Goal: Task Accomplishment & Management: Use online tool/utility

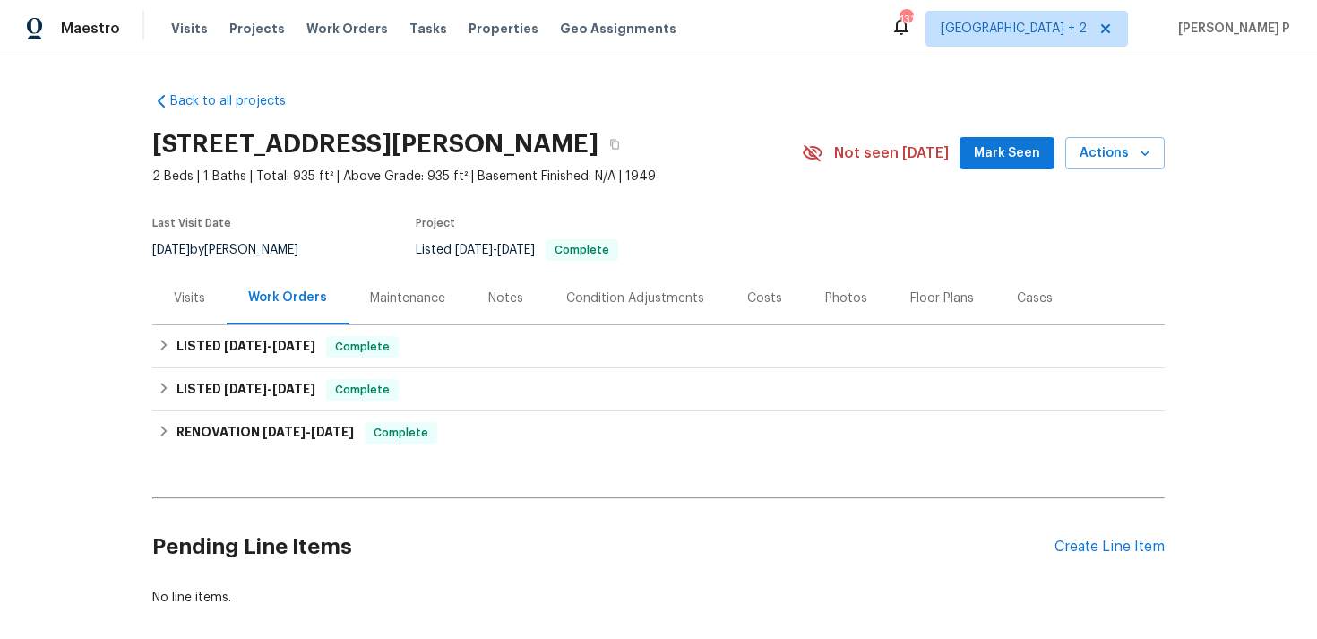
scroll to position [90, 0]
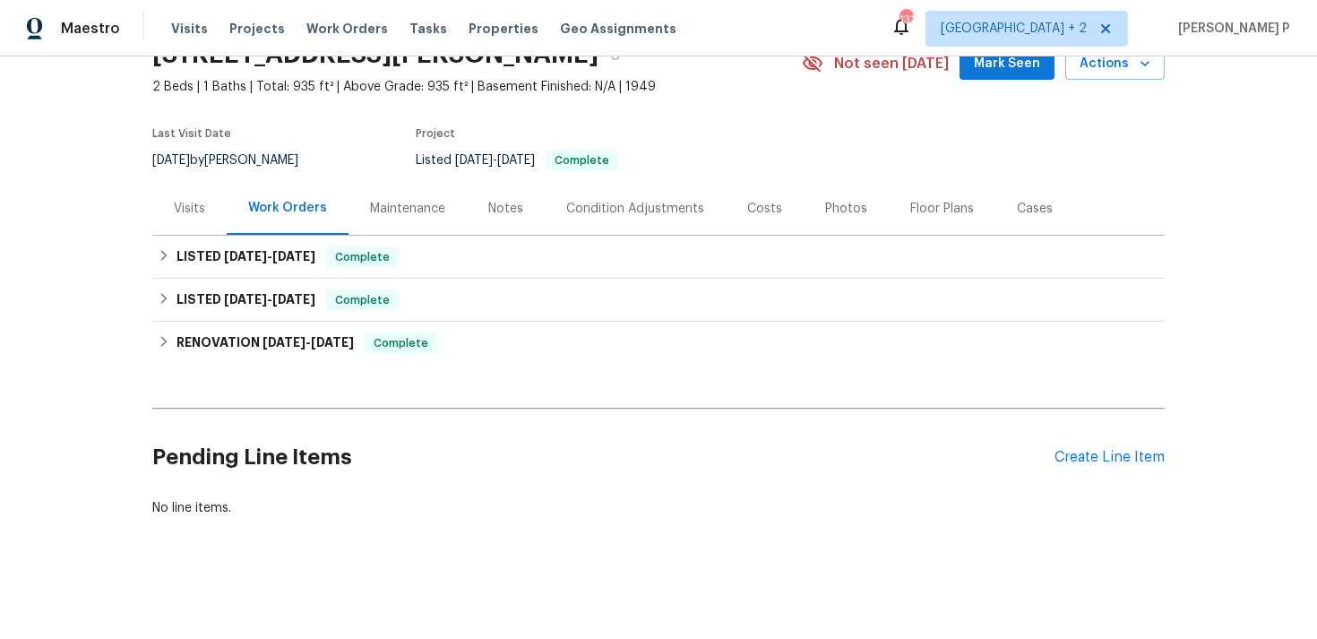
click at [493, 538] on div "Back to all projects [STREET_ADDRESS][PERSON_NAME] 2 Beds | 1 Baths | Total: 93…" at bounding box center [658, 347] width 1317 height 582
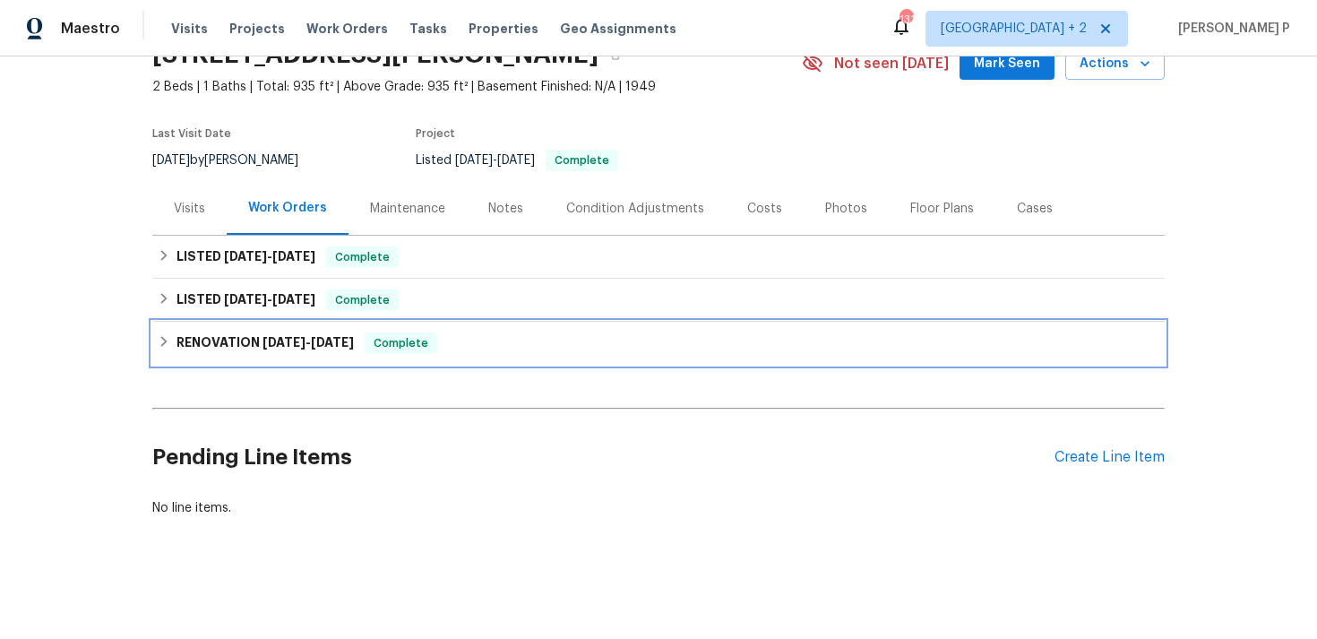
drag, startPoint x: 368, startPoint y: 347, endPoint x: 57, endPoint y: 353, distance: 310.9
click at [57, 353] on div "Back to all projects [STREET_ADDRESS][PERSON_NAME] 2 Beds | 1 Baths | Total: 93…" at bounding box center [658, 347] width 1317 height 582
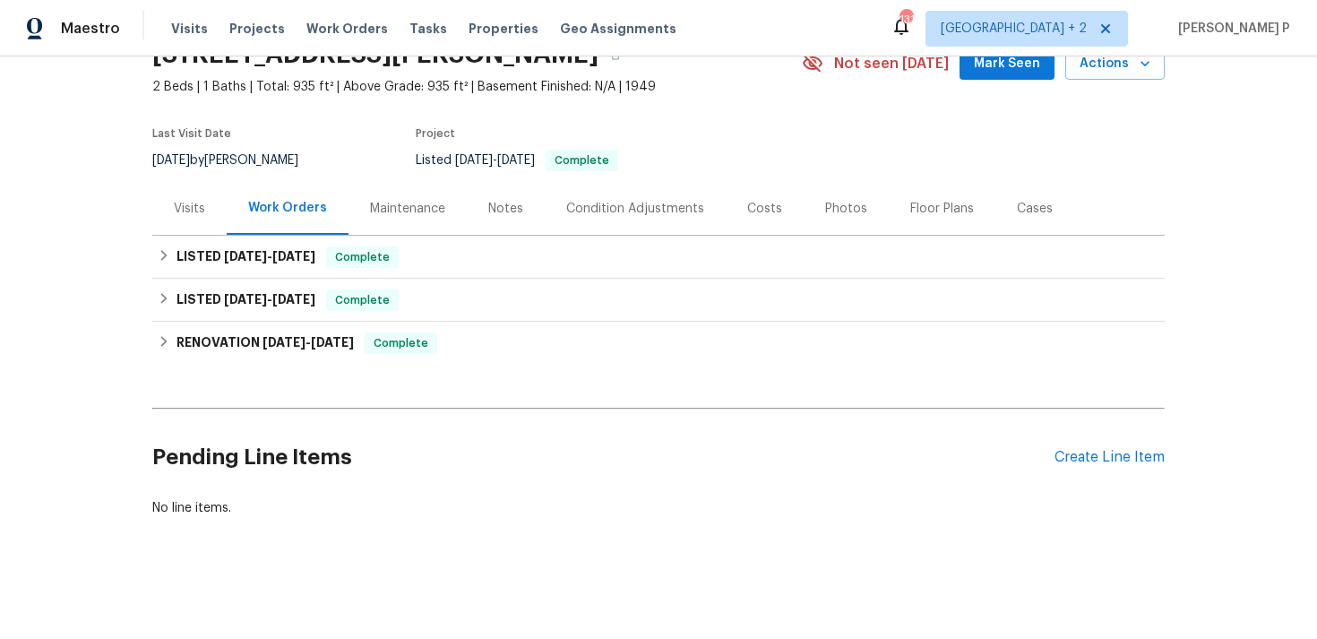
click at [164, 374] on div "Back to all projects [STREET_ADDRESS][PERSON_NAME] 2 Beds | 1 Baths | Total: 93…" at bounding box center [658, 259] width 1012 height 543
click at [105, 259] on div "Back to all projects [STREET_ADDRESS][PERSON_NAME] 2 Beds | 1 Baths | Total: 93…" at bounding box center [658, 347] width 1317 height 582
click at [1082, 447] on div "Pending Line Items Create Line Item" at bounding box center [658, 457] width 1012 height 83
click at [1083, 451] on div "Create Line Item" at bounding box center [1109, 457] width 110 height 17
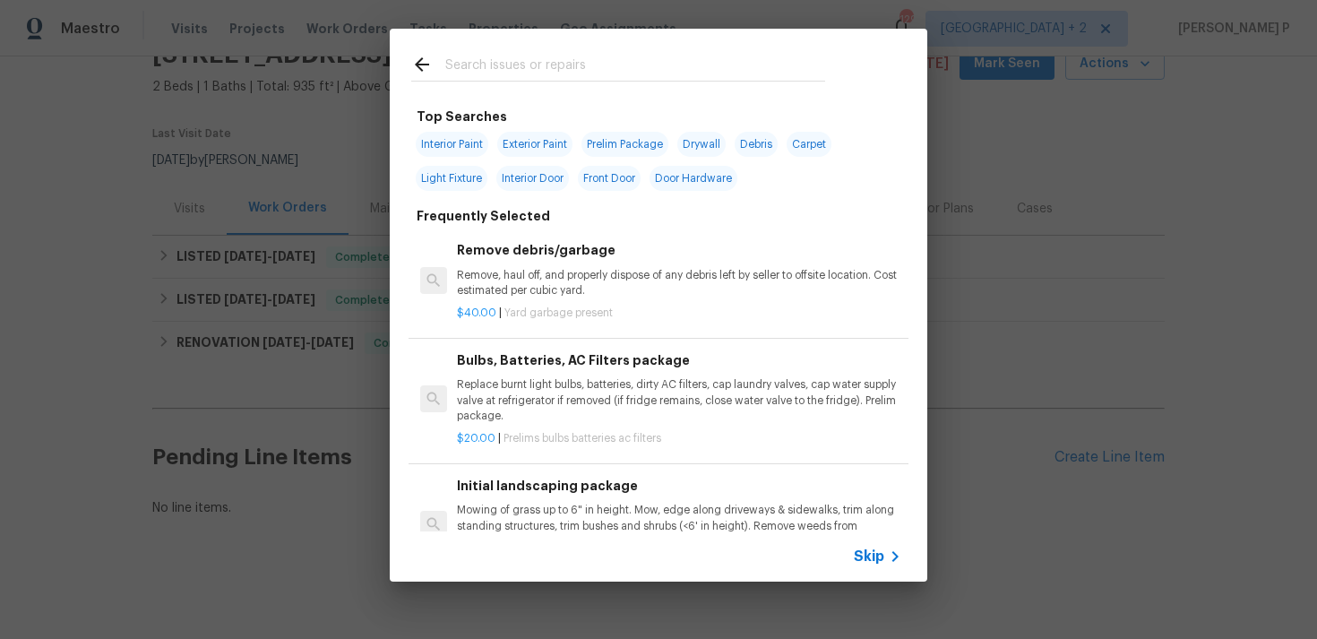
click at [865, 567] on div "Skip" at bounding box center [658, 556] width 537 height 50
click at [869, 551] on span "Skip" at bounding box center [869, 556] width 30 height 18
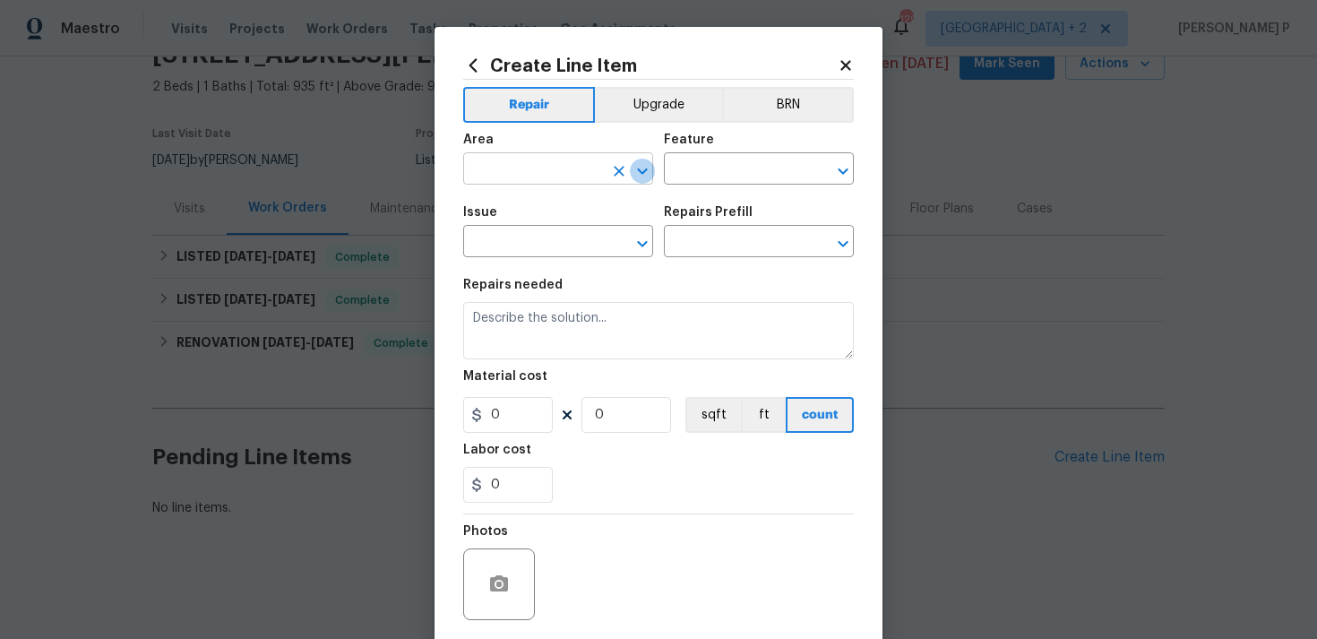
click at [648, 173] on icon "Open" at bounding box center [642, 170] width 21 height 21
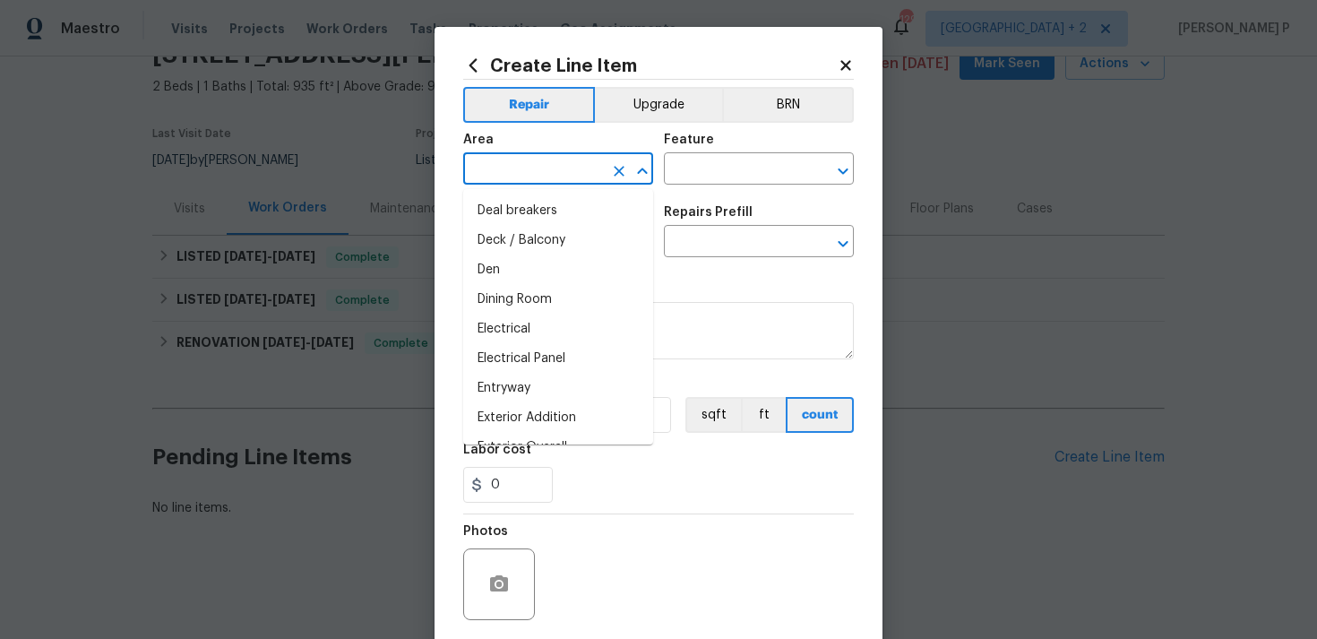
scroll to position [404, 0]
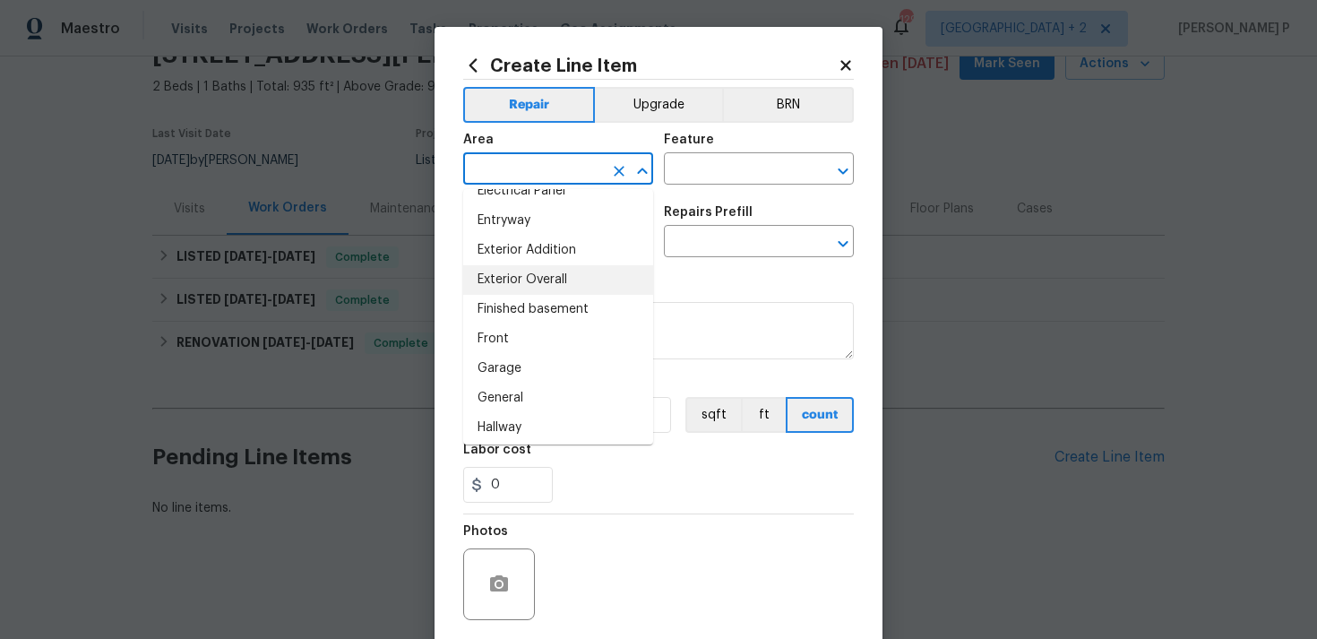
click at [541, 280] on li "Exterior Overall" at bounding box center [558, 280] width 190 height 30
type input "Exterior Overall"
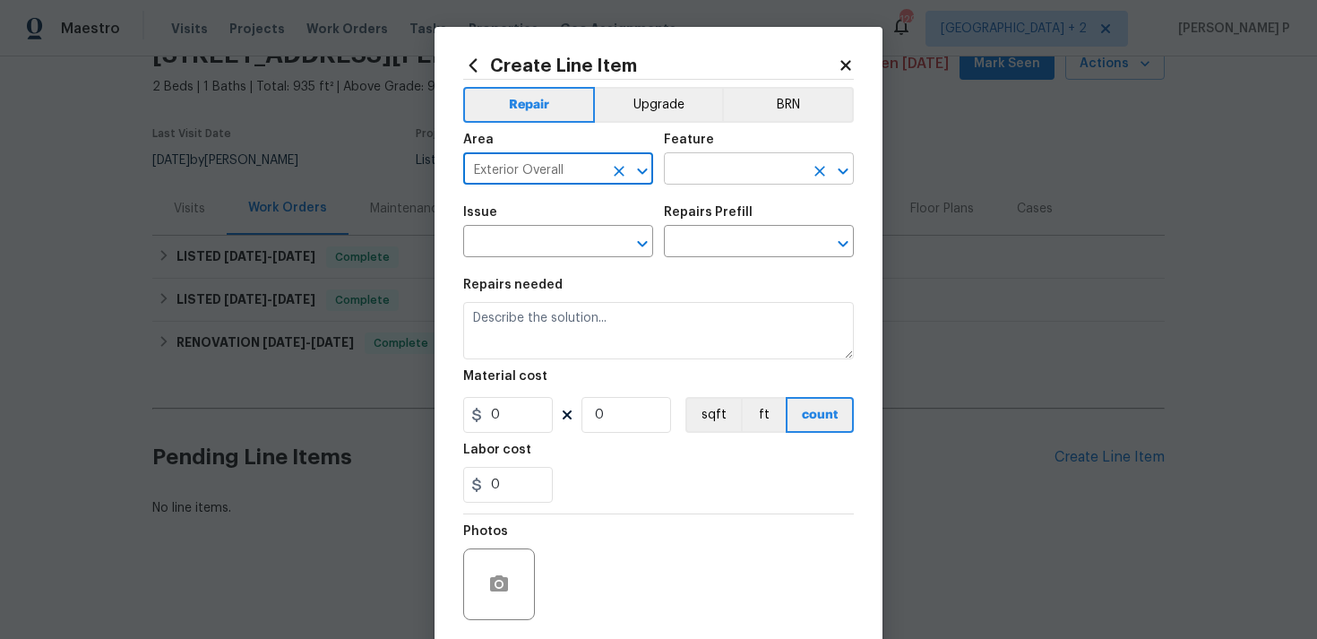
click at [705, 177] on input "text" at bounding box center [734, 171] width 140 height 28
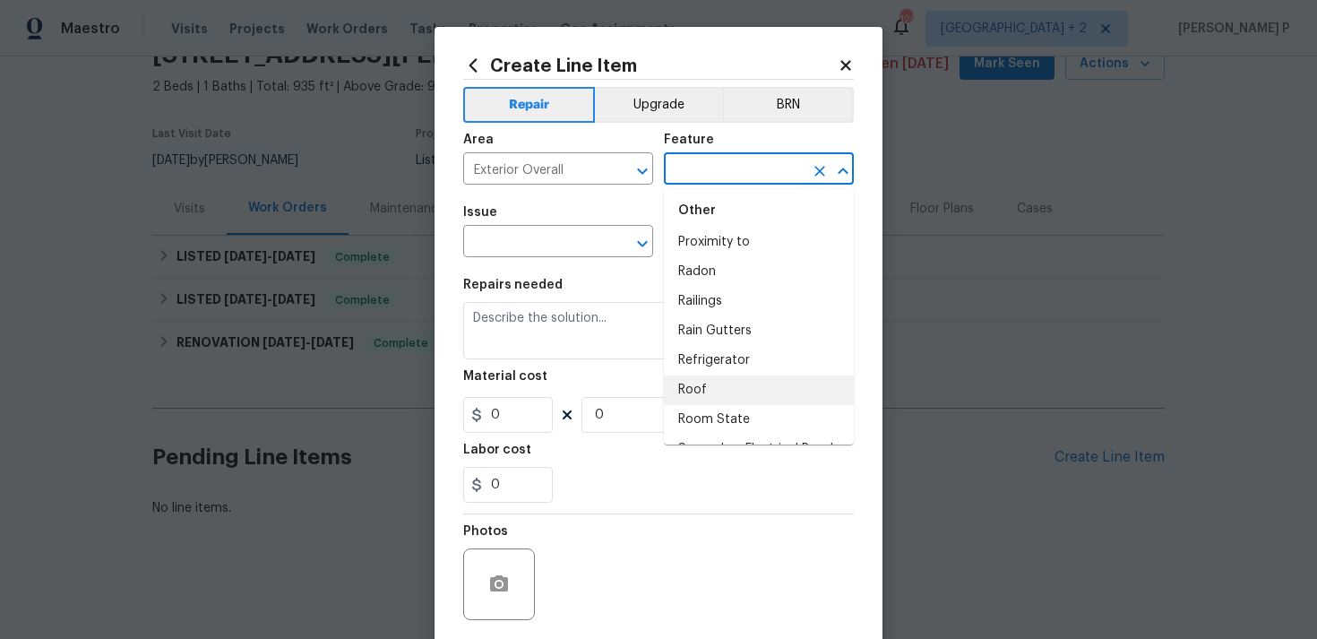
scroll to position [3552, 0]
click at [718, 374] on li "Roof" at bounding box center [759, 389] width 190 height 30
type input "Roof"
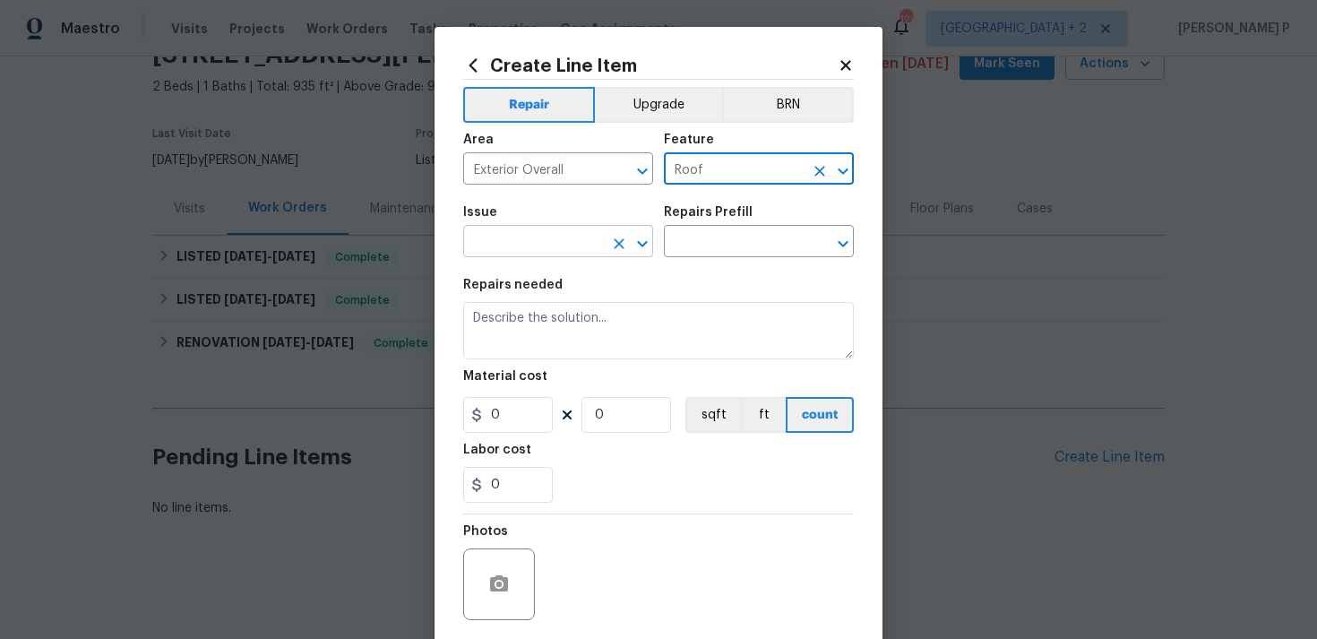
click at [644, 248] on icon "Open" at bounding box center [642, 243] width 21 height 21
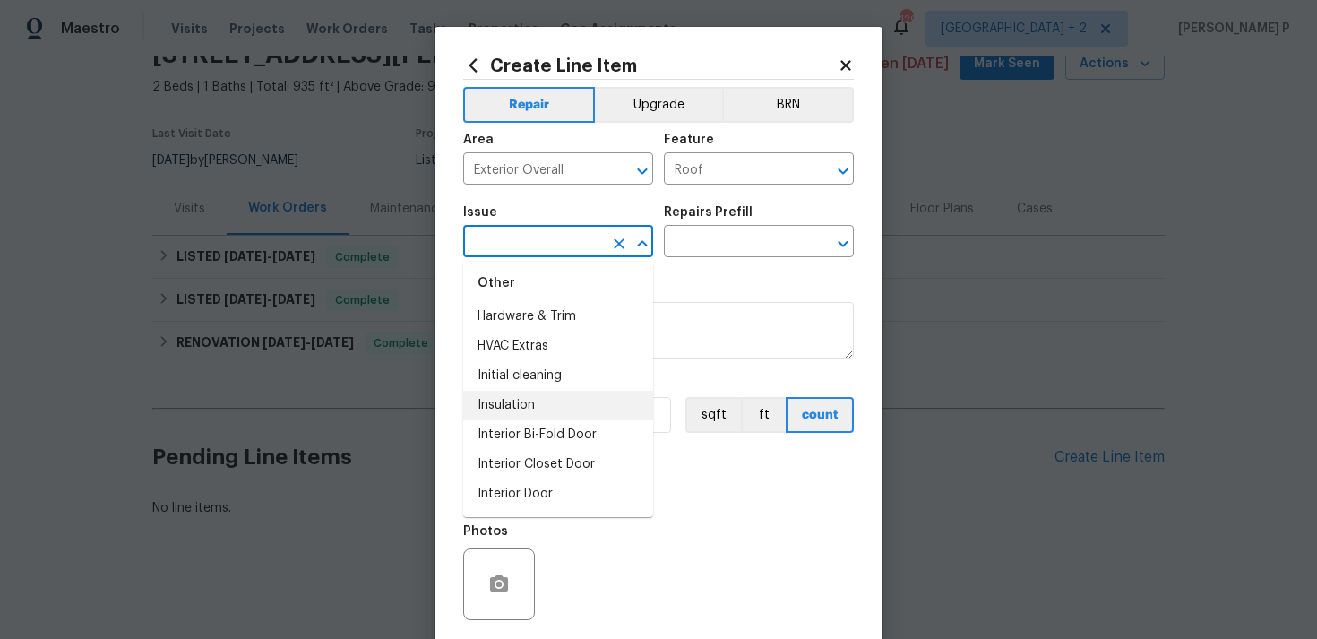
scroll to position [1498, 0]
click at [568, 371] on li "HVAC Extras" at bounding box center [558, 374] width 190 height 30
type input "HVAC Extras"
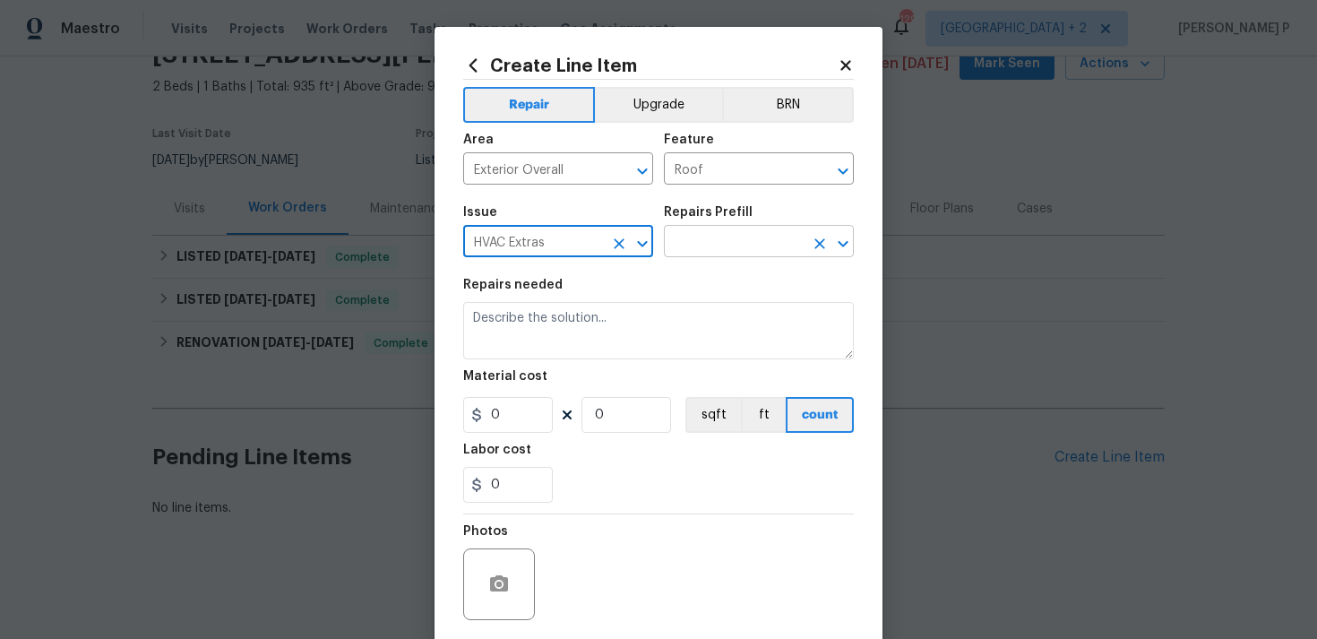
click at [688, 250] on input "text" at bounding box center [734, 243] width 140 height 28
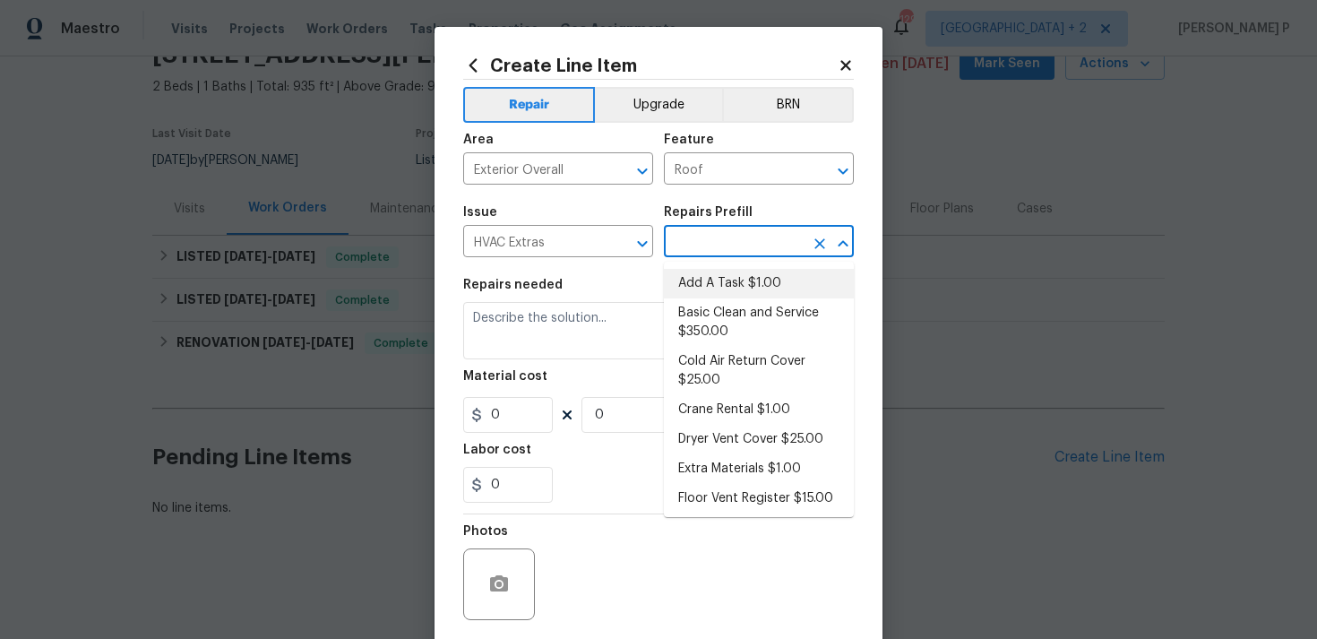
click at [699, 279] on li "Add A Task $1.00" at bounding box center [759, 284] width 190 height 30
type input "HVAC"
type input "Add A Task $1.00"
type textarea "HPM to detail"
type input "1"
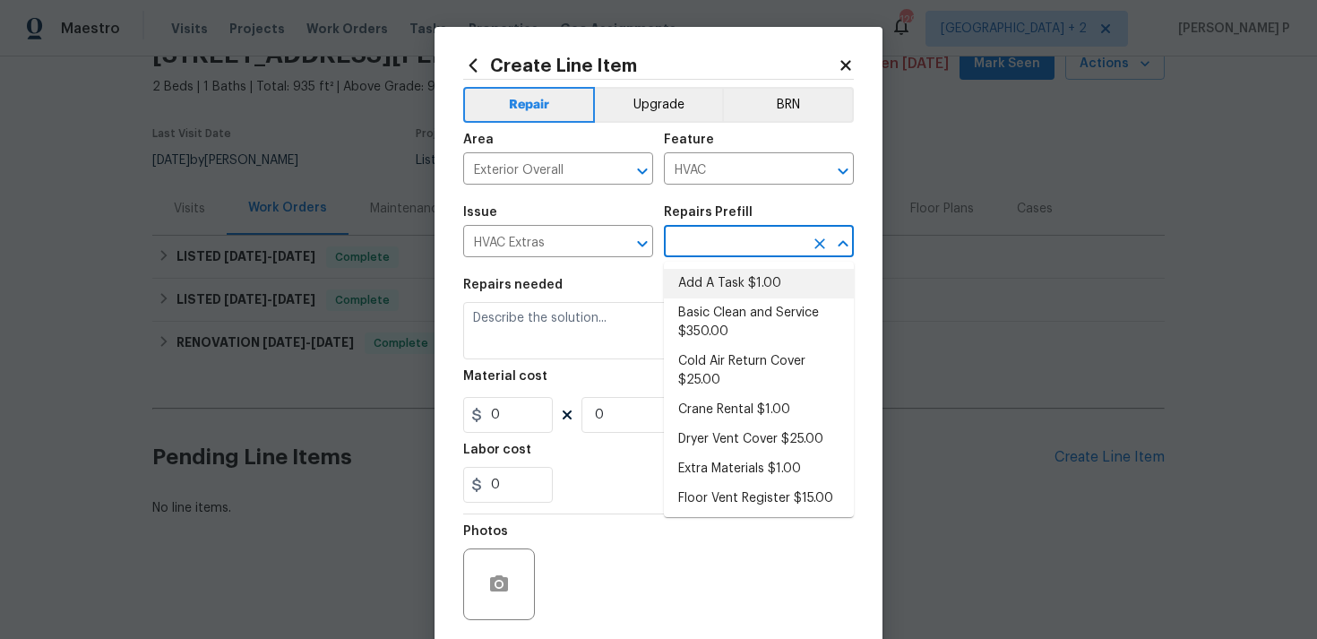
type input "1"
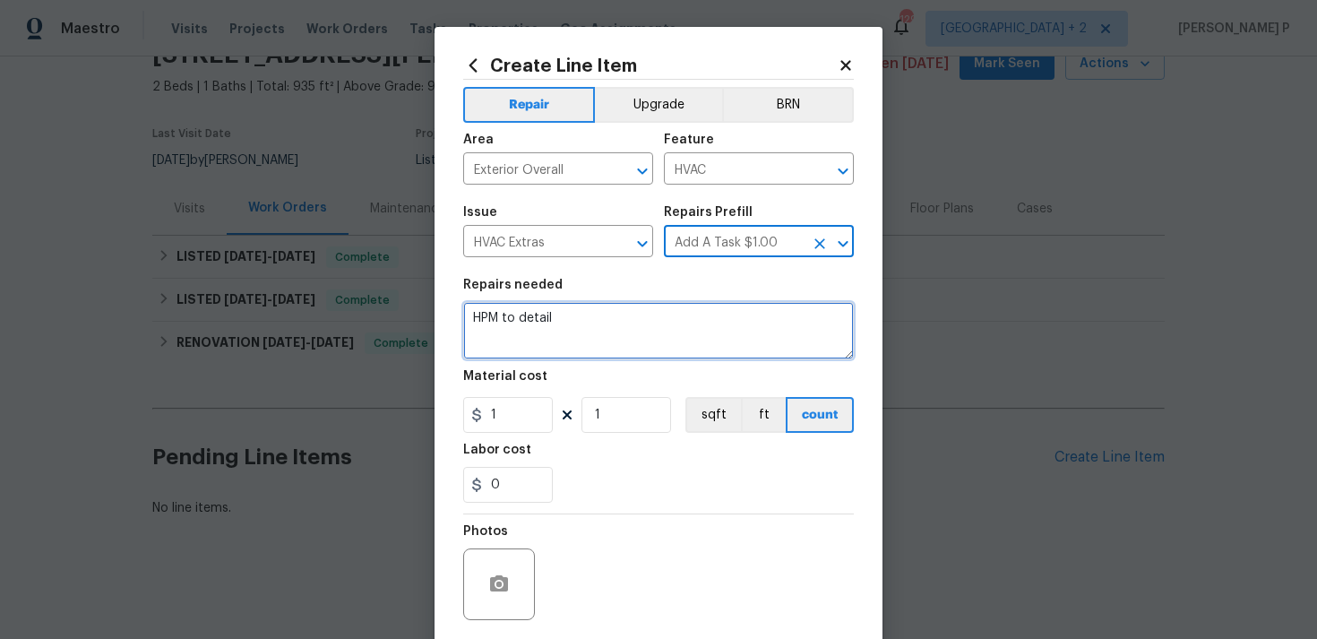
click at [579, 315] on textarea "HPM to detail" at bounding box center [658, 330] width 391 height 57
click at [528, 329] on textarea "HPM to detail" at bounding box center [658, 330] width 391 height 57
paste textarea "Belt to evaporative cooler torn, needs replacement"
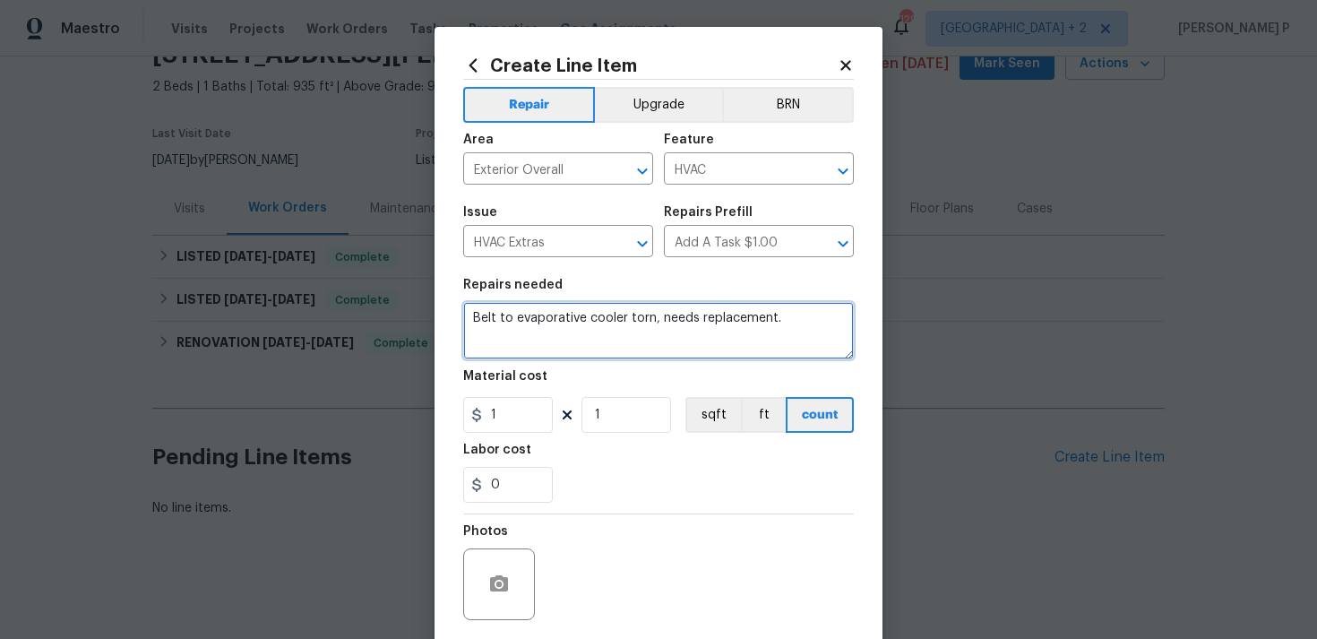
click at [622, 320] on textarea "Belt to evaporative cooler torn, needs replacement." at bounding box center [658, 330] width 391 height 57
click at [722, 346] on textarea "Belt to evaporative cooler torn, needs replacement." at bounding box center [658, 330] width 391 height 57
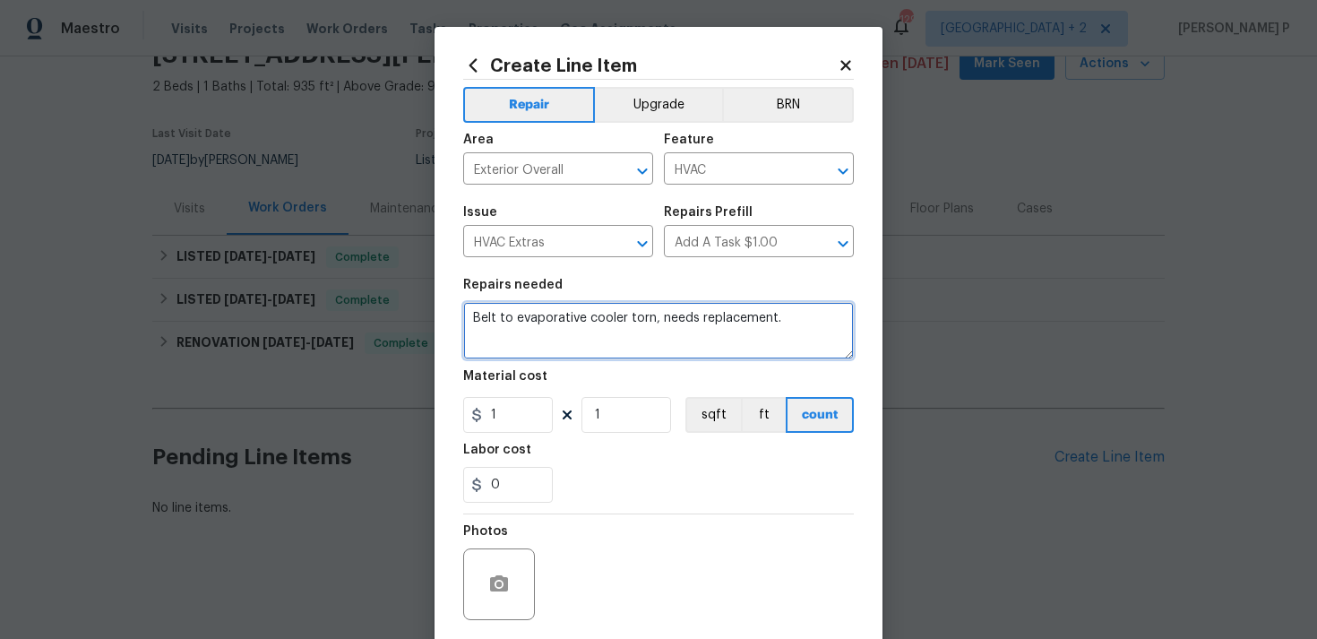
type textarea "Belt to evaporative cooler torn, needs replacement."
drag, startPoint x: 784, startPoint y: 317, endPoint x: 479, endPoint y: 314, distance: 304.6
click at [479, 314] on textarea "Belt to evaporative cooler torn, needs replacement." at bounding box center [658, 330] width 391 height 57
click at [762, 321] on textarea "Belt to evaporative cooler torn, needs replacement." at bounding box center [658, 330] width 391 height 57
click at [798, 318] on textarea "Belt to evaporative cooler torn, needs replacement." at bounding box center [658, 330] width 391 height 57
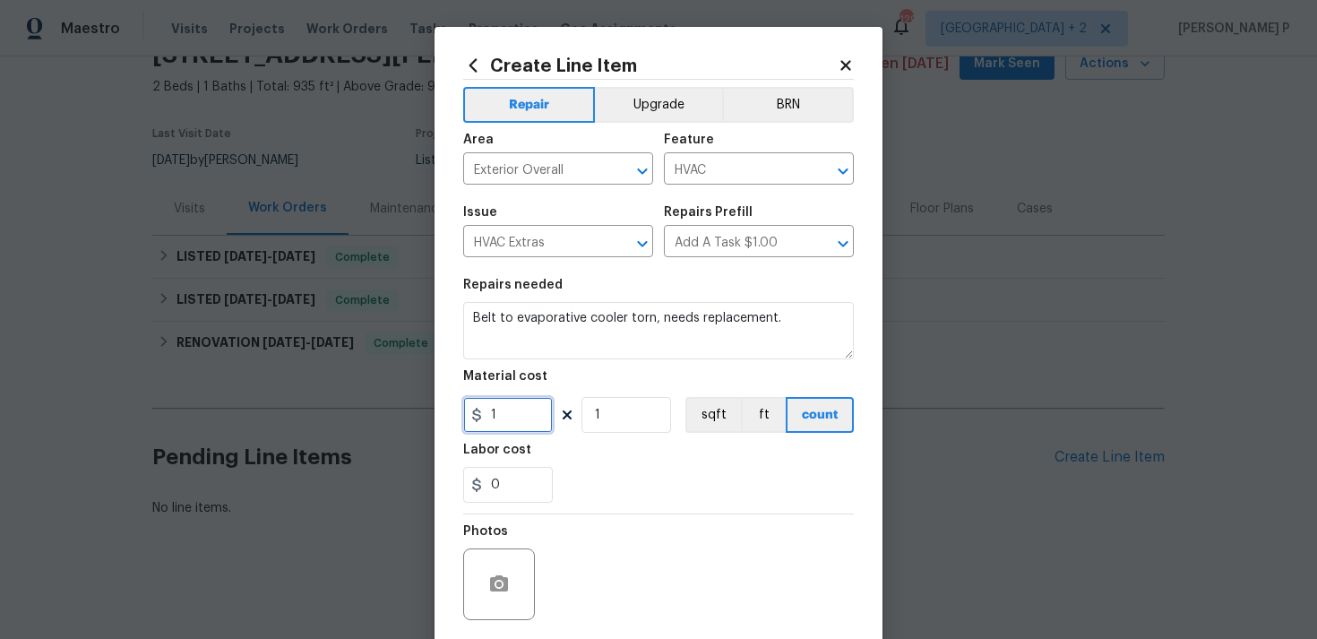
click at [521, 411] on input "1" at bounding box center [508, 415] width 90 height 36
type input "75"
click at [633, 586] on div "Photos" at bounding box center [658, 572] width 391 height 116
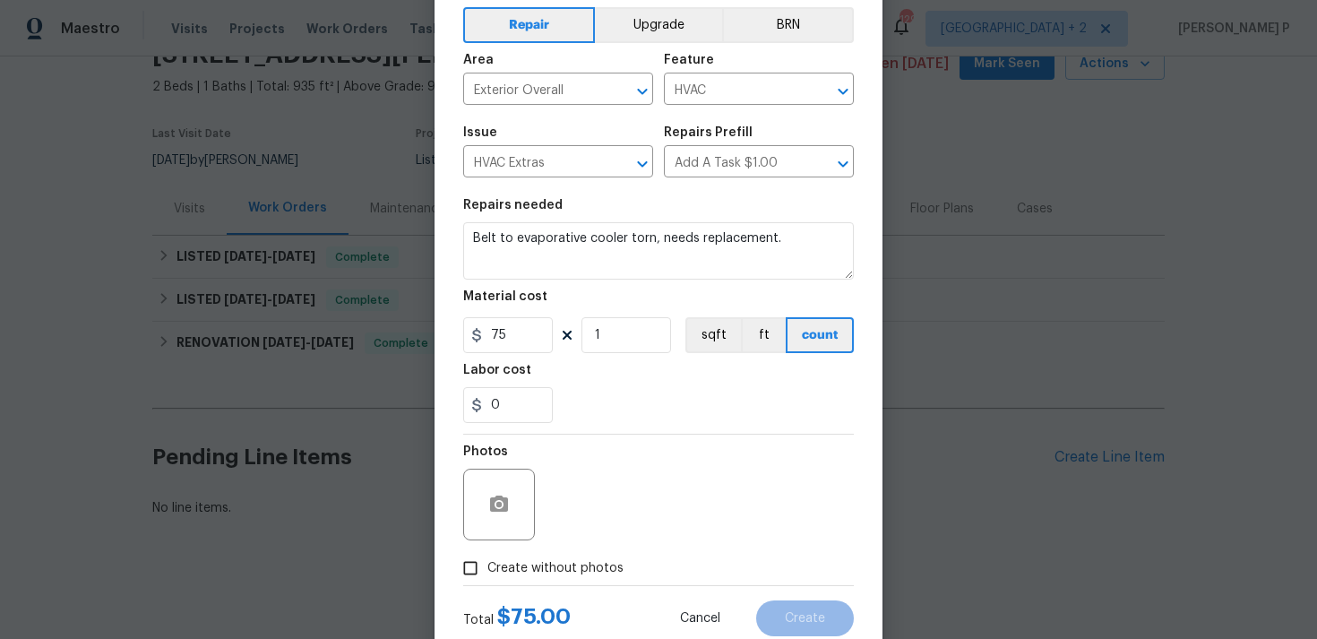
scroll to position [133, 0]
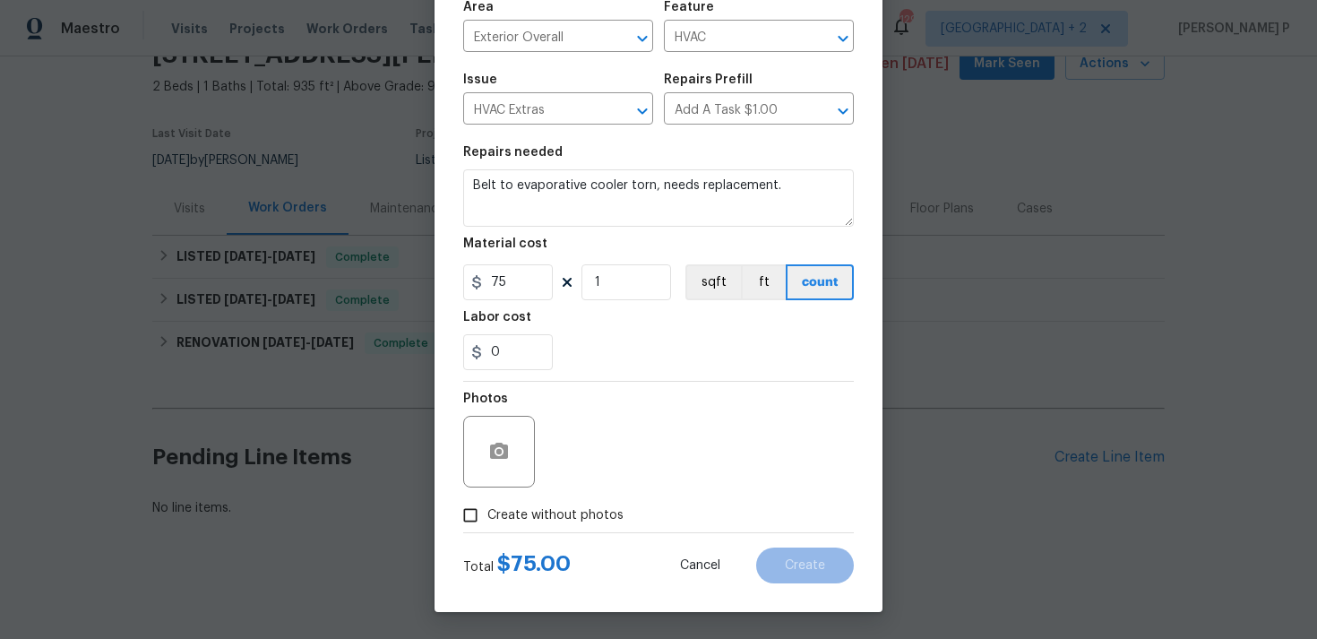
click at [468, 519] on input "Create without photos" at bounding box center [470, 515] width 34 height 34
checkbox input "true"
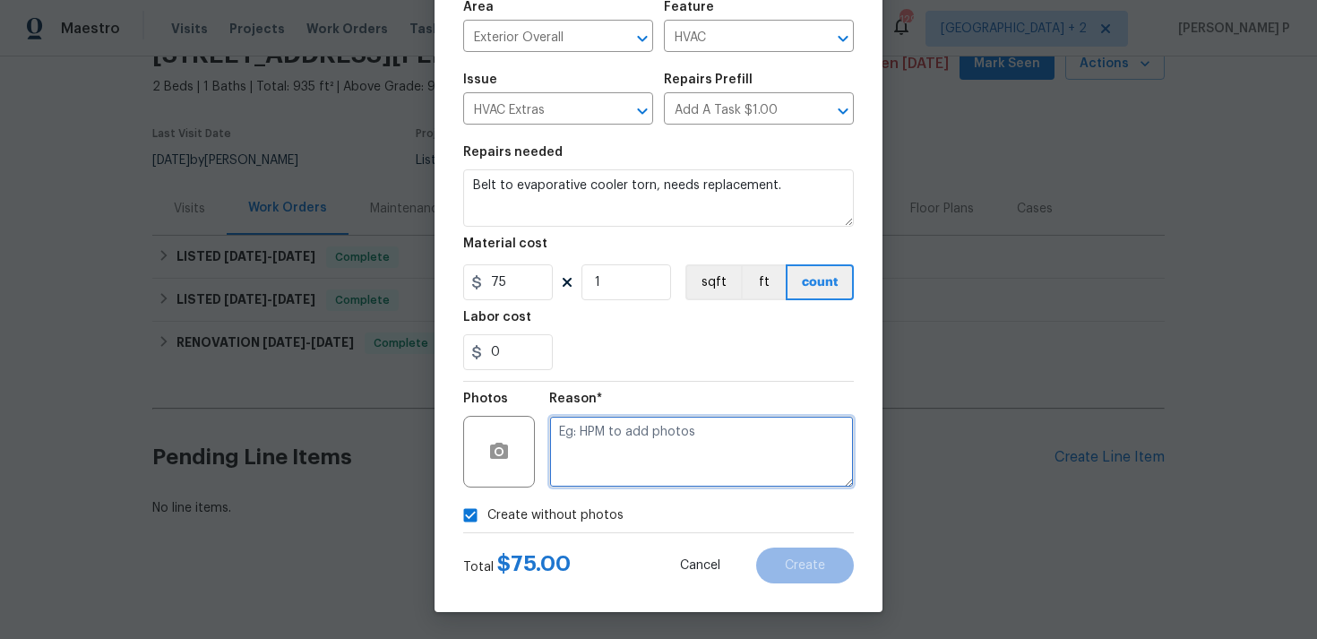
click at [588, 467] on textarea at bounding box center [701, 452] width 305 height 72
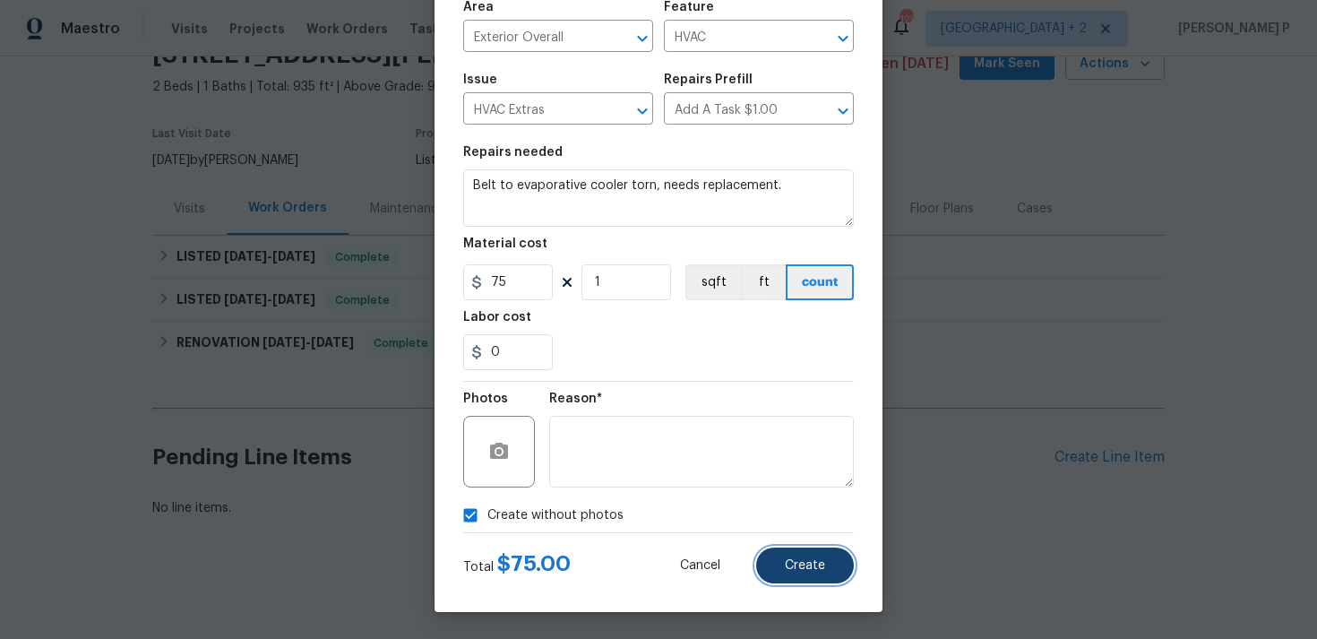
click at [793, 567] on span "Create" at bounding box center [805, 565] width 40 height 13
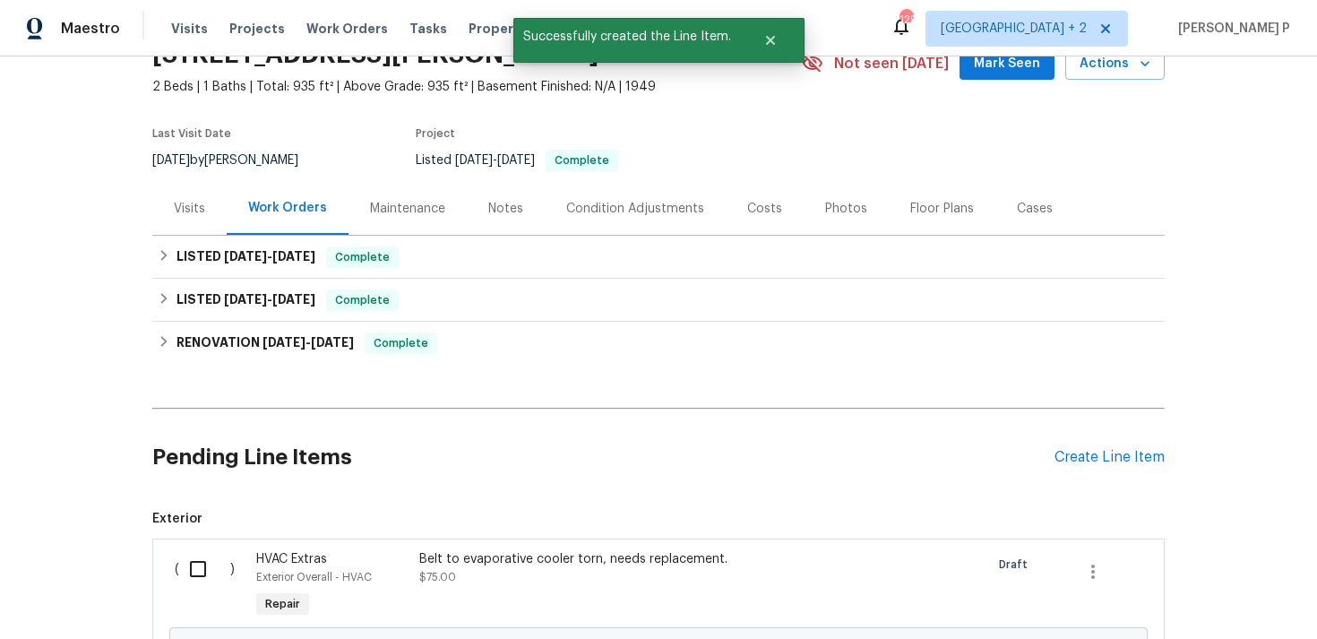
click at [191, 568] on input "checkbox" at bounding box center [204, 569] width 51 height 38
checkbox input "true"
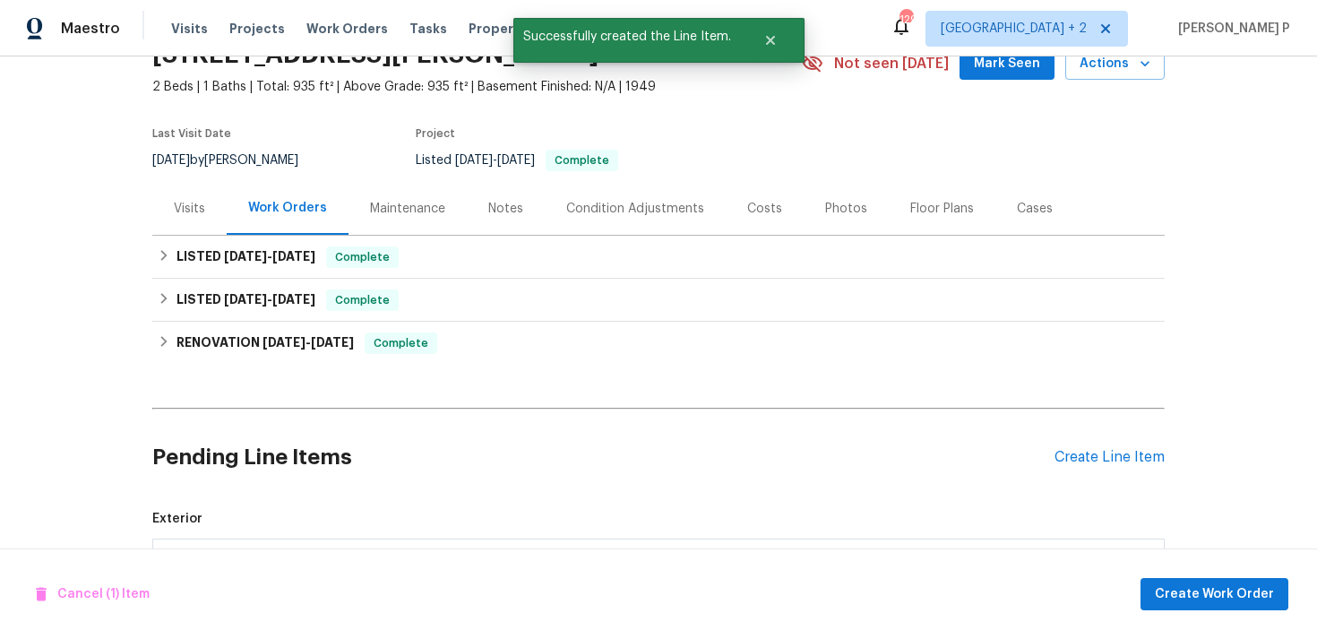
scroll to position [294, 0]
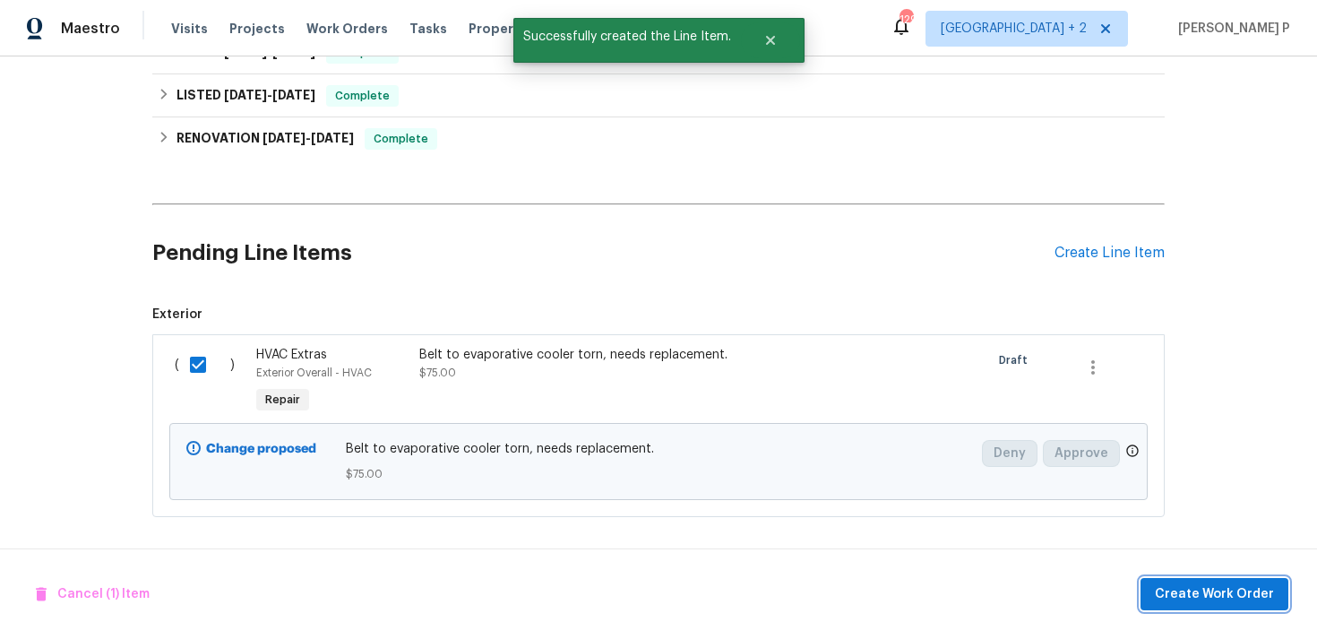
click at [1230, 587] on span "Create Work Order" at bounding box center [1214, 594] width 119 height 22
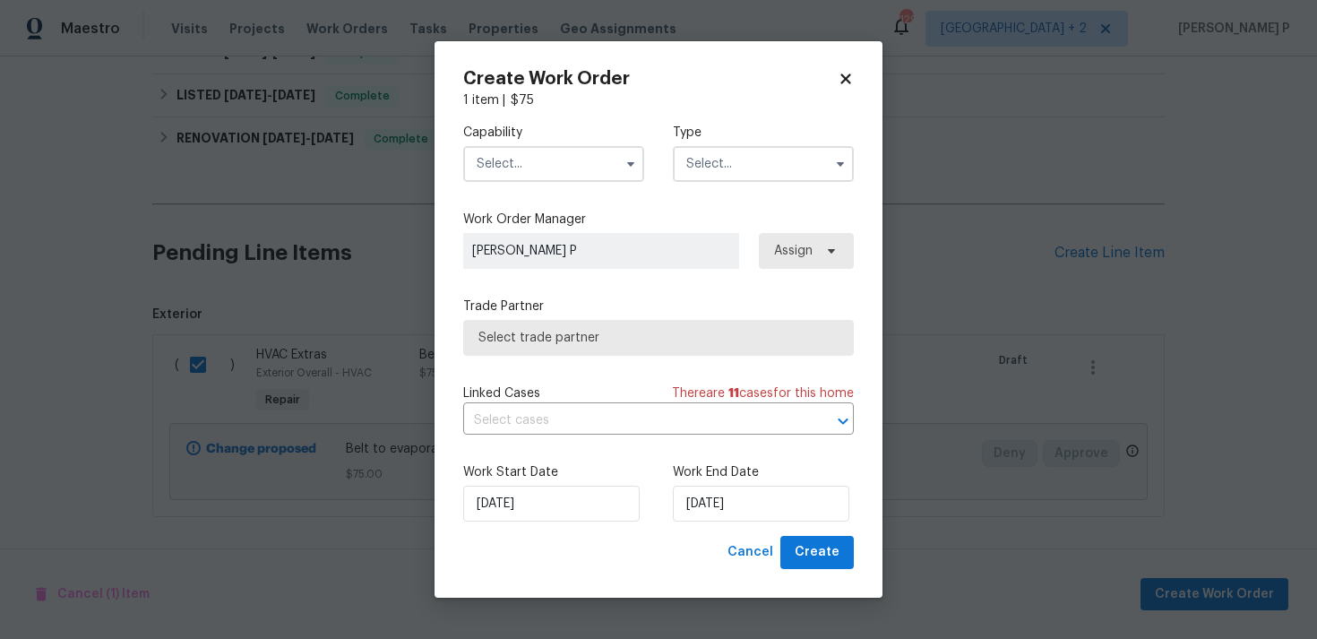
click at [760, 167] on input "text" at bounding box center [763, 164] width 181 height 36
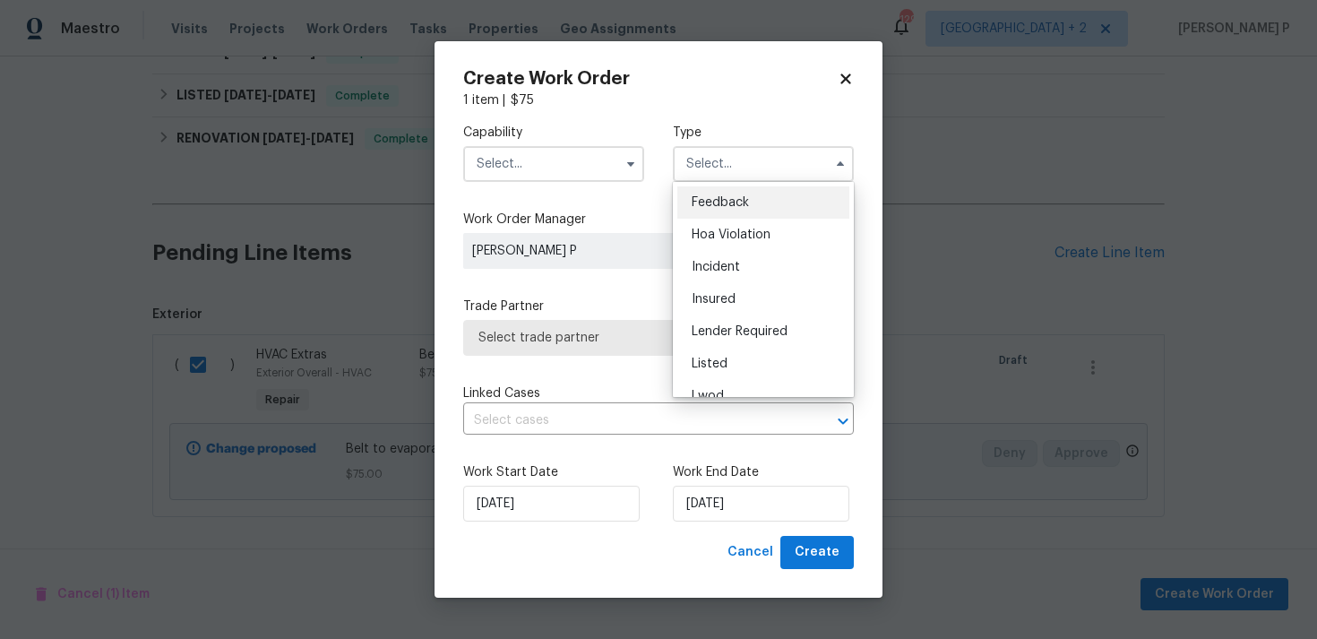
click at [726, 205] on span "Feedback" at bounding box center [720, 202] width 57 height 13
type input "Feedback"
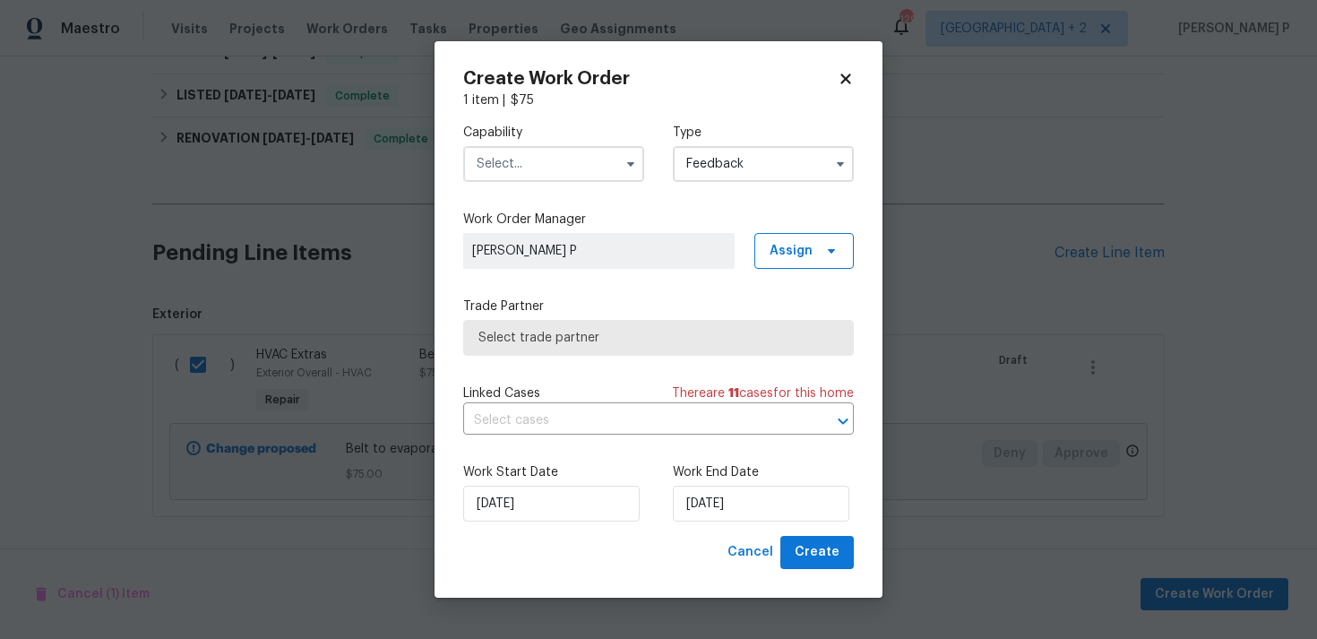
click at [541, 161] on input "text" at bounding box center [553, 164] width 181 height 36
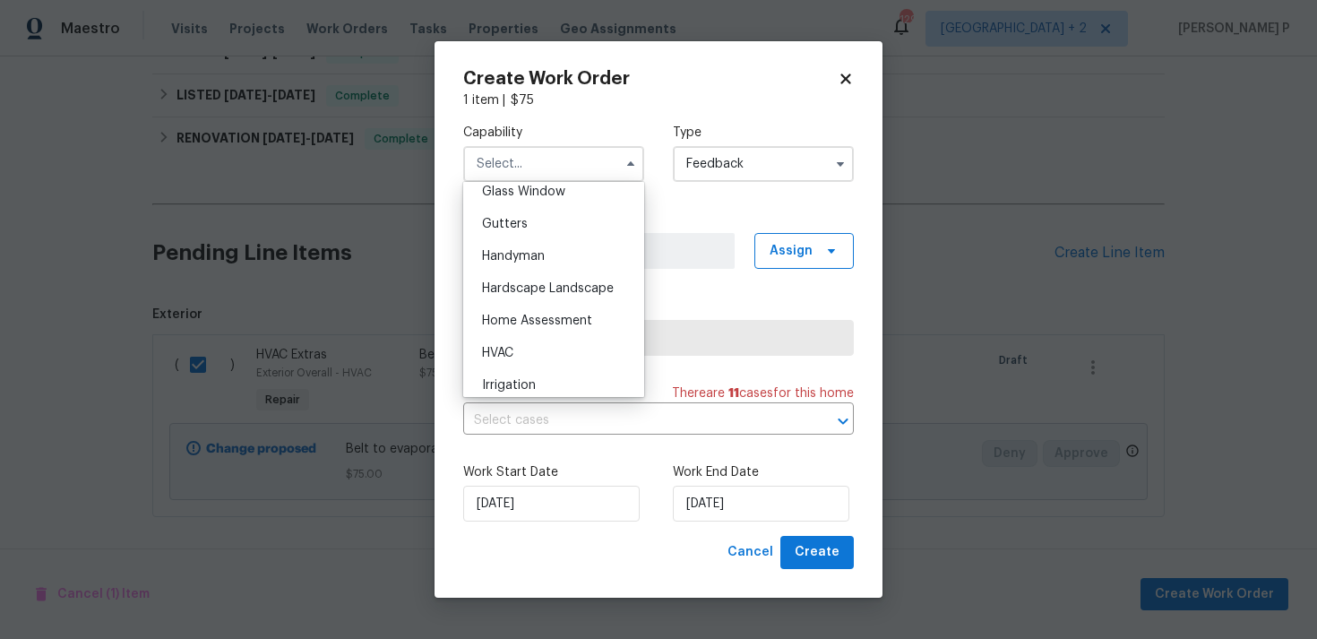
scroll to position [936, 0]
click at [507, 351] on span "HVAC" at bounding box center [497, 348] width 31 height 13
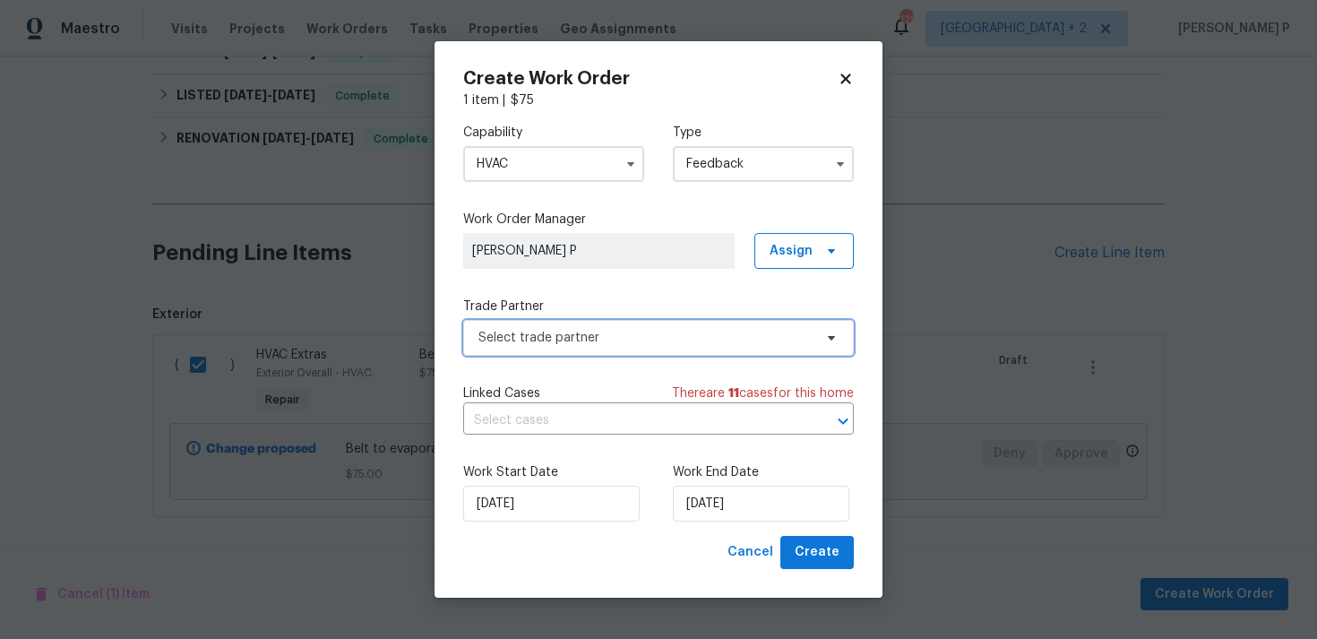
click at [589, 344] on span "Select trade partner" at bounding box center [645, 338] width 334 height 18
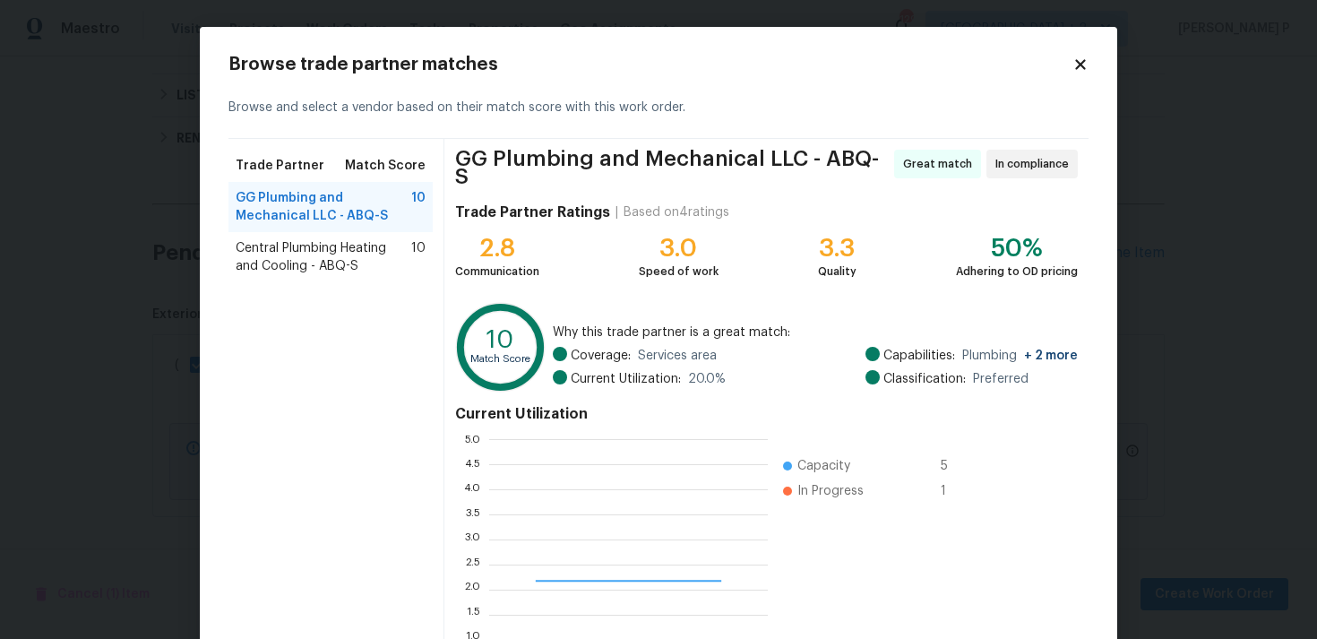
scroll to position [251, 279]
click at [1081, 62] on icon at bounding box center [1080, 64] width 10 height 10
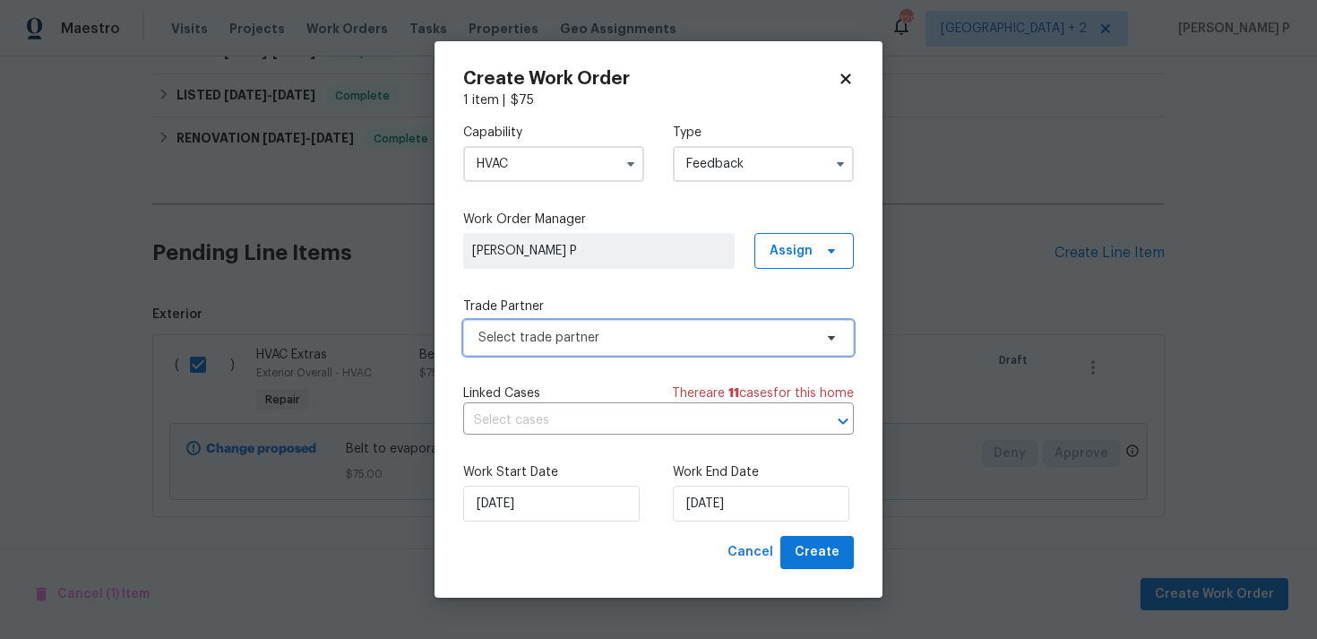
click at [566, 344] on span "Select trade partner" at bounding box center [645, 338] width 334 height 18
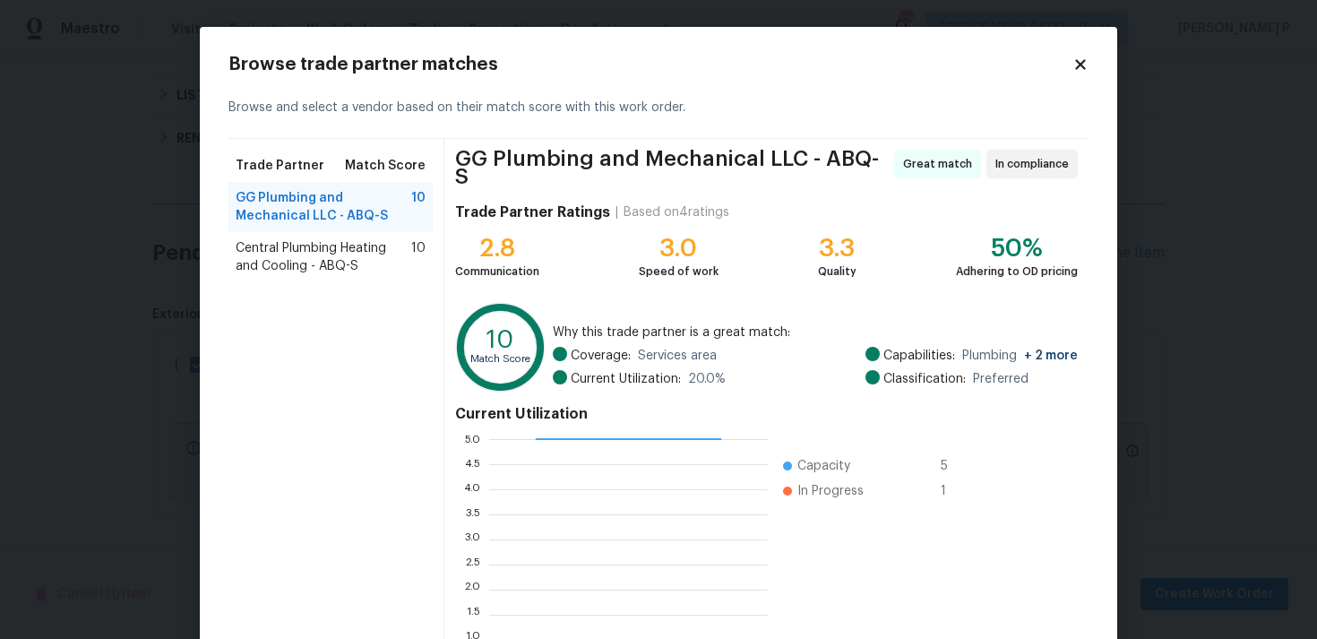
click at [1082, 63] on icon at bounding box center [1080, 64] width 10 height 10
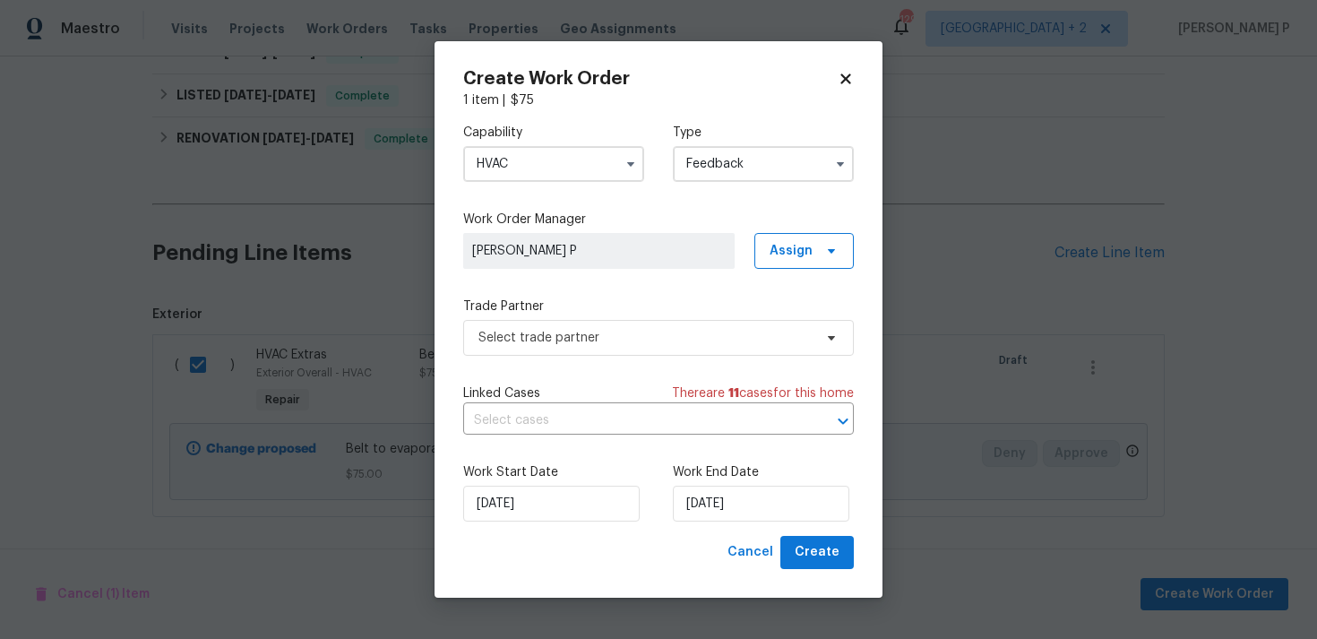
click at [524, 167] on input "HVAC" at bounding box center [553, 164] width 181 height 36
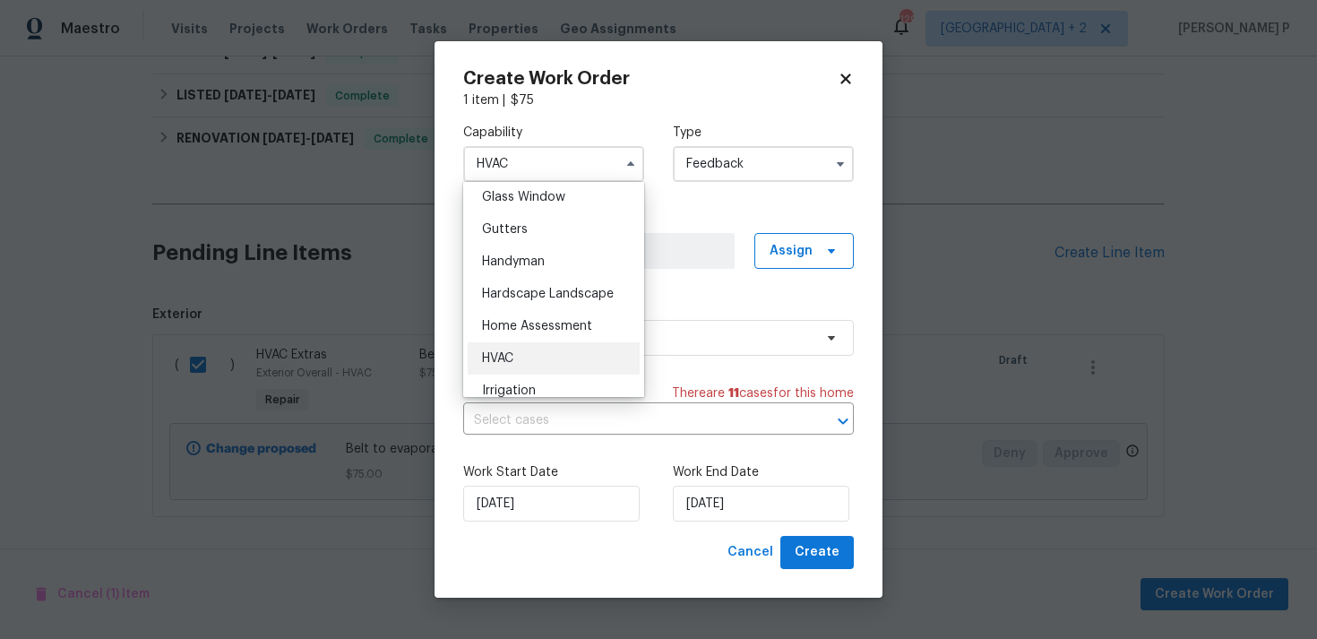
scroll to position [934, 0]
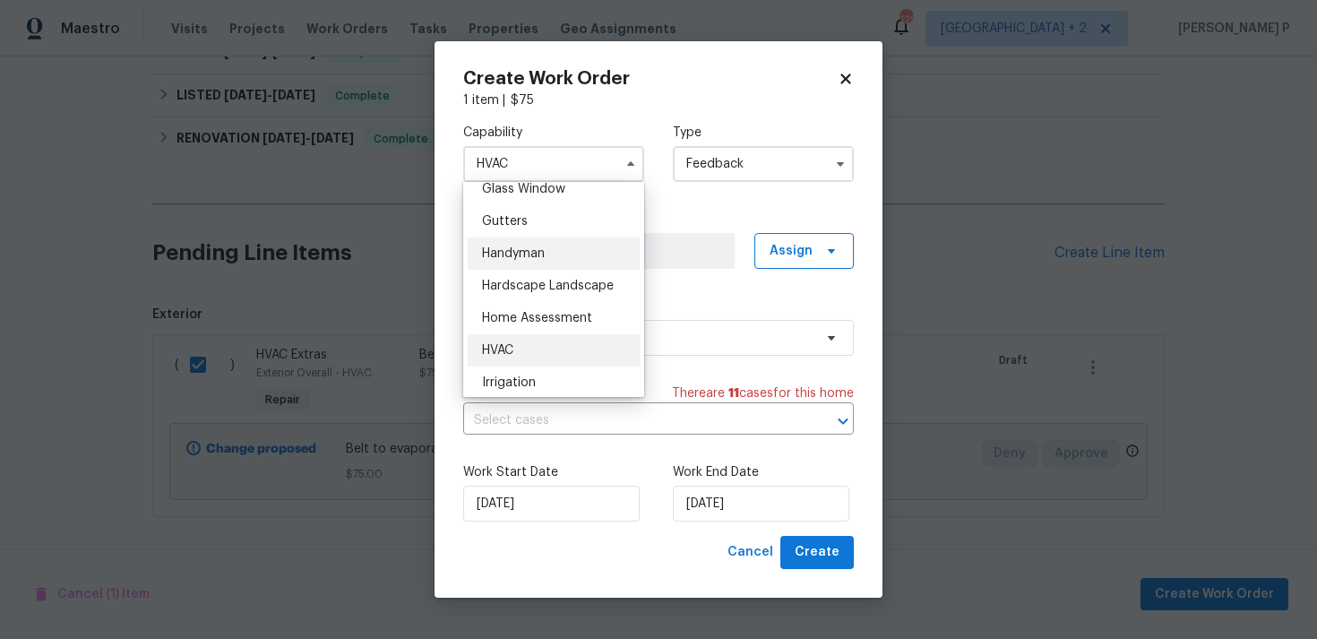
click at [536, 254] on span "Handyman" at bounding box center [513, 253] width 63 height 13
type input "Handyman"
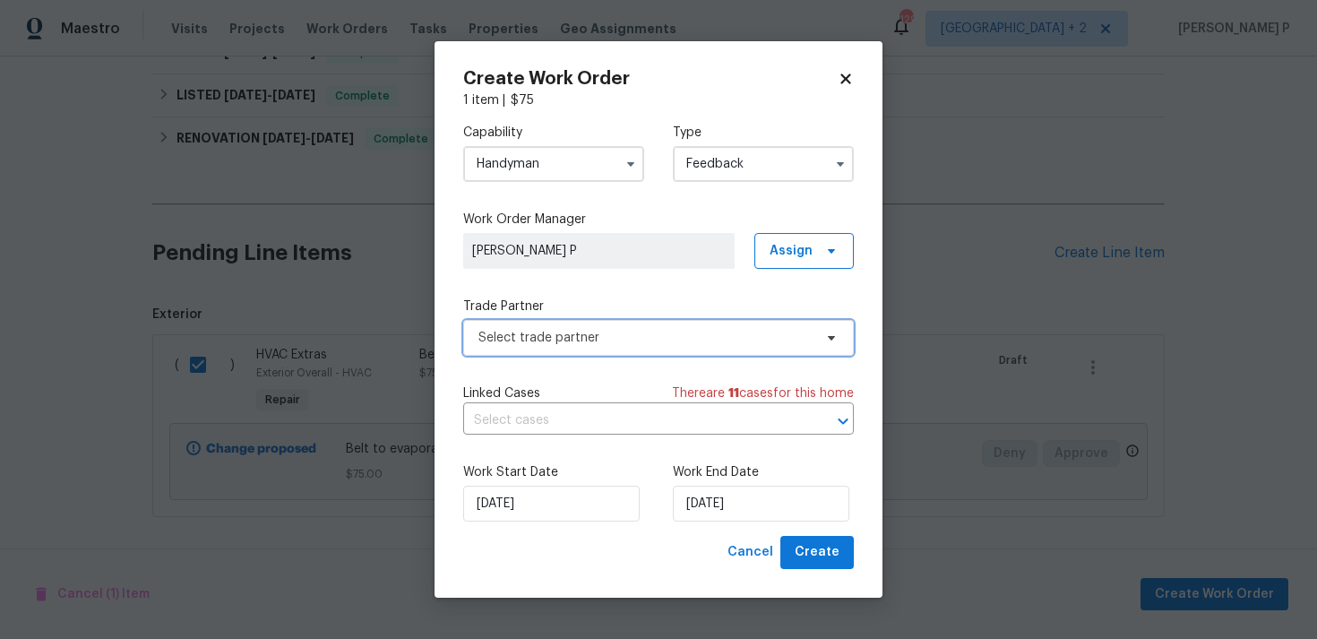
click at [585, 341] on span "Select trade partner" at bounding box center [645, 338] width 334 height 18
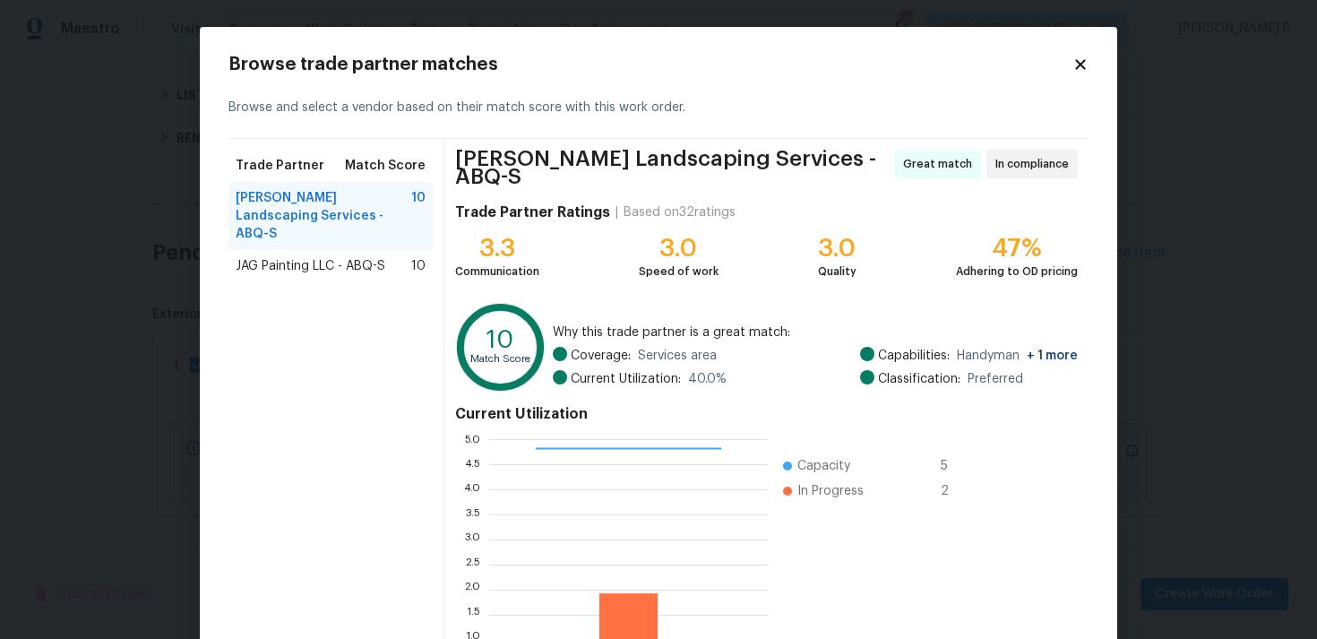
scroll to position [151, 0]
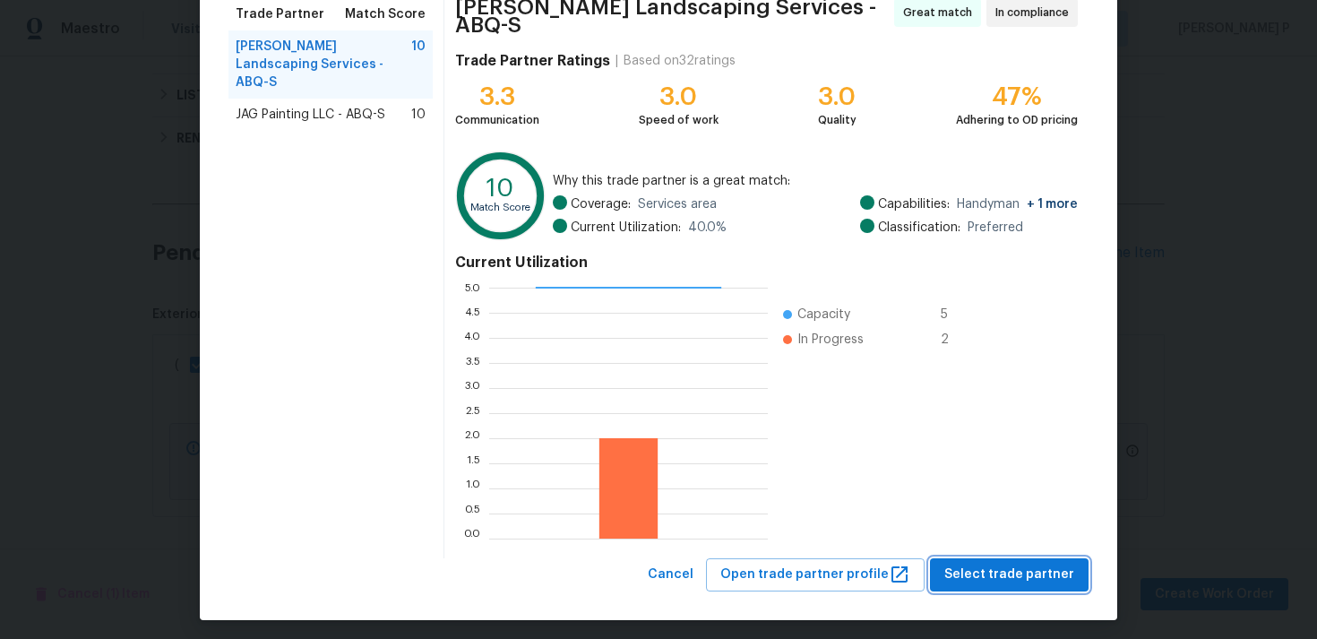
click at [1023, 567] on span "Select trade partner" at bounding box center [1009, 574] width 130 height 22
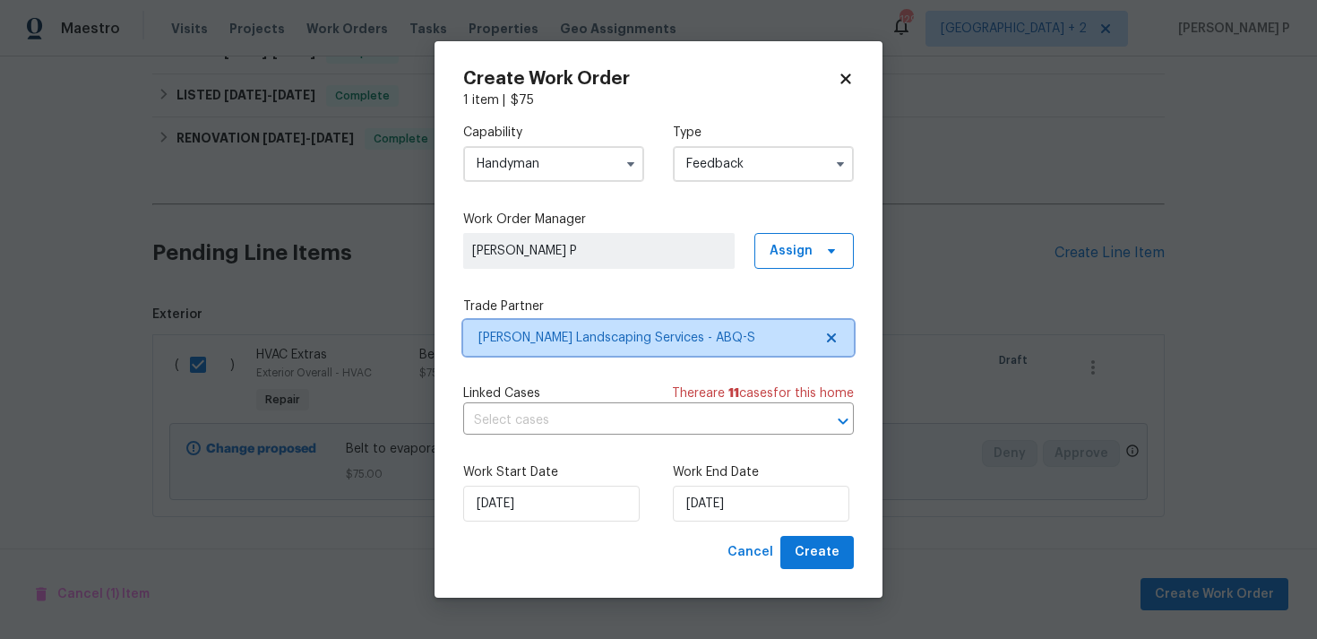
scroll to position [0, 0]
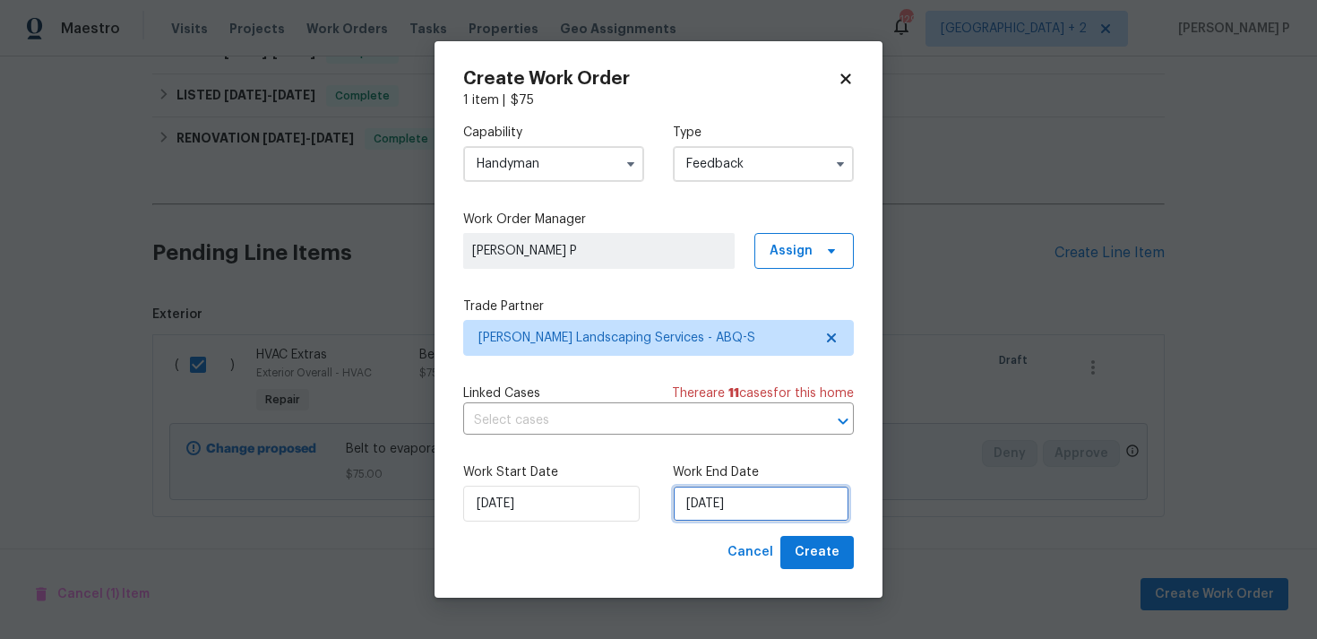
click at [752, 515] on input "[DATE]" at bounding box center [761, 504] width 176 height 36
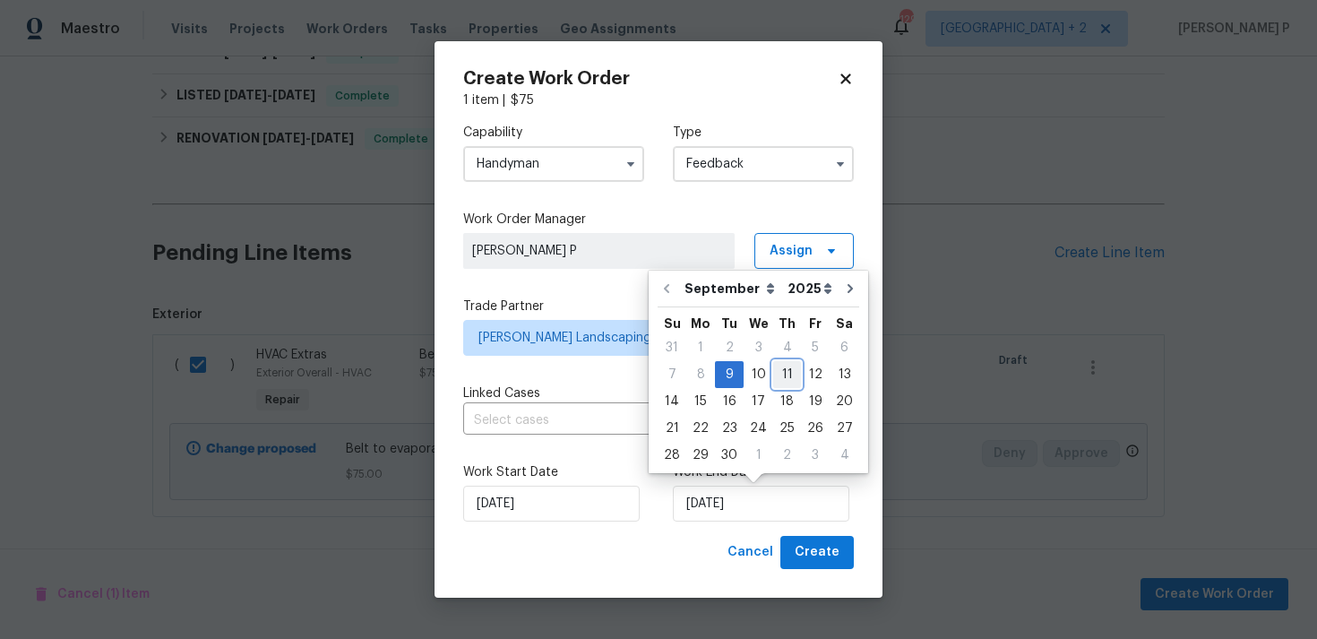
click at [783, 373] on div "11" at bounding box center [787, 374] width 28 height 25
type input "[DATE]"
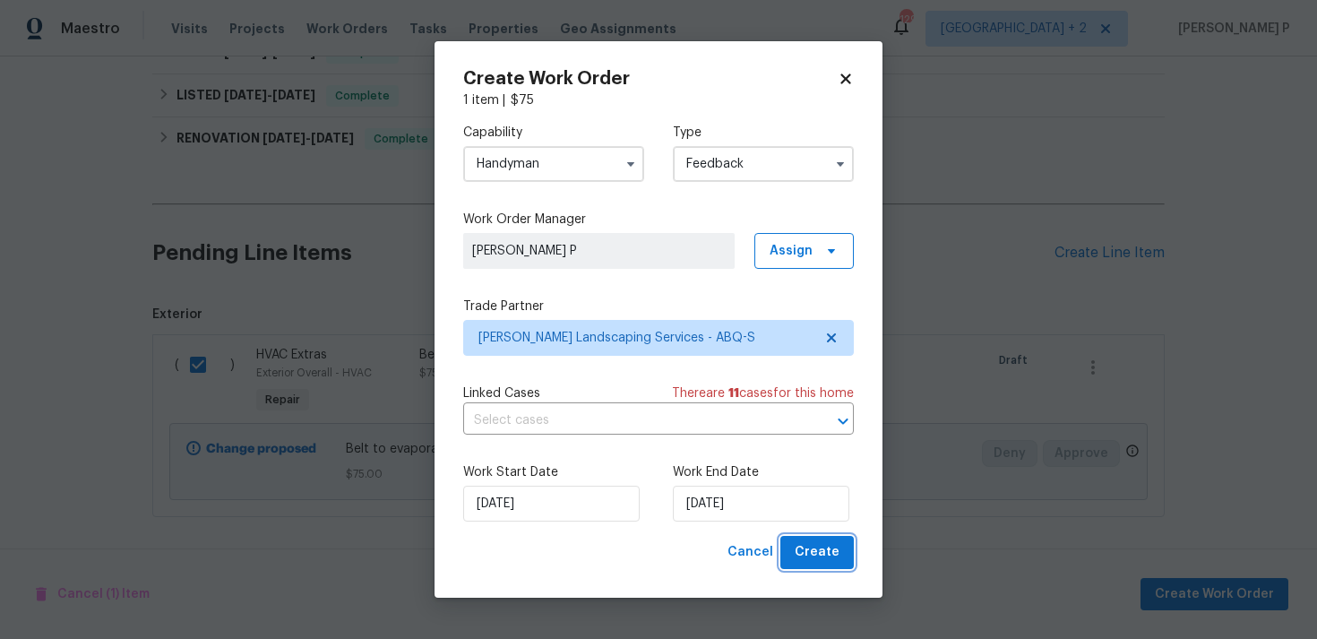
click at [835, 554] on span "Create" at bounding box center [817, 552] width 45 height 22
checkbox input "false"
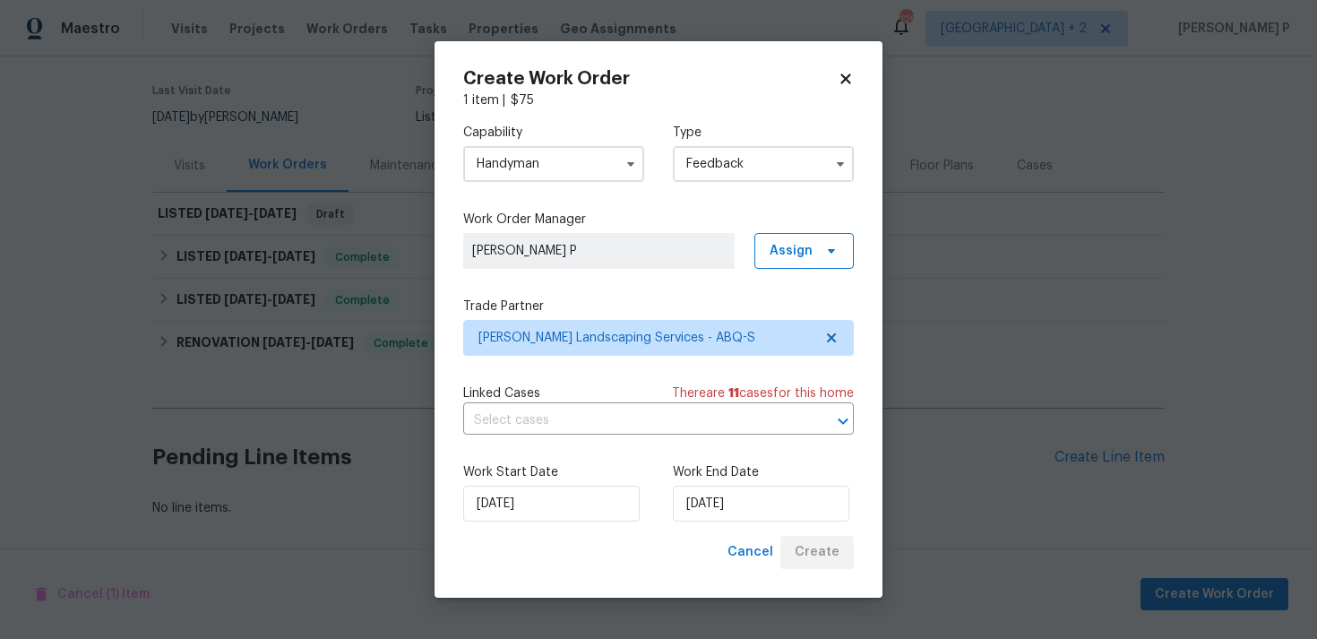
scroll to position [133, 0]
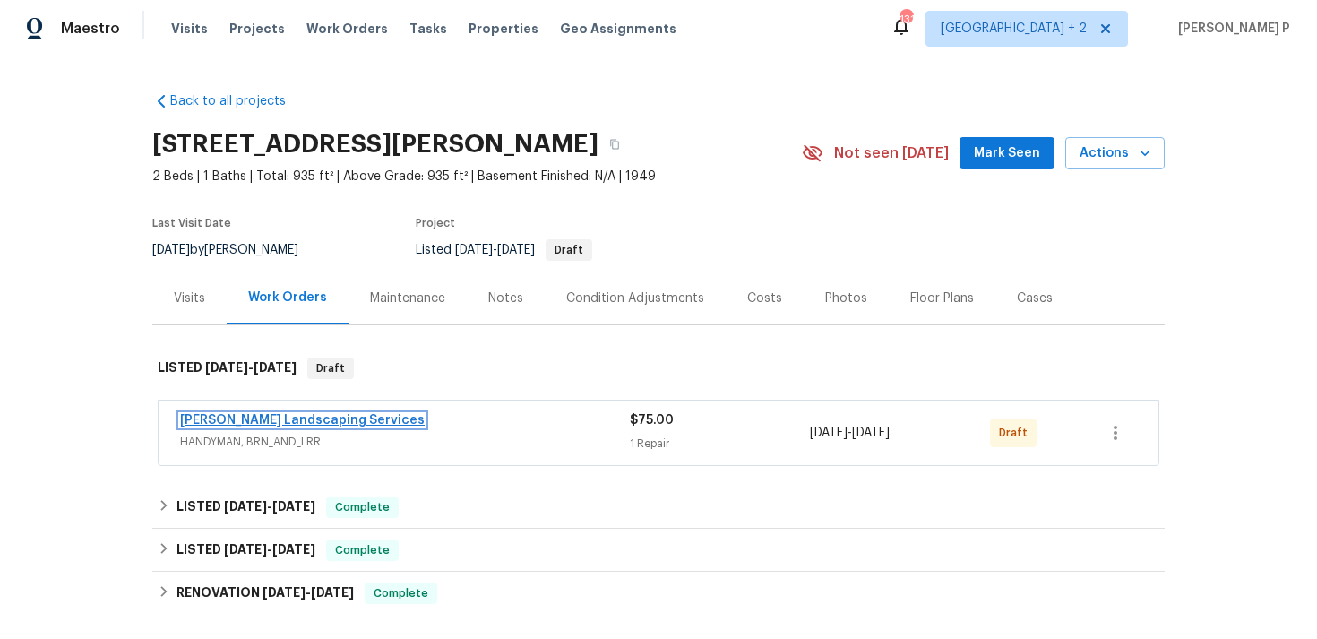
click at [275, 421] on link "[PERSON_NAME] Landscaping Services" at bounding box center [302, 420] width 245 height 13
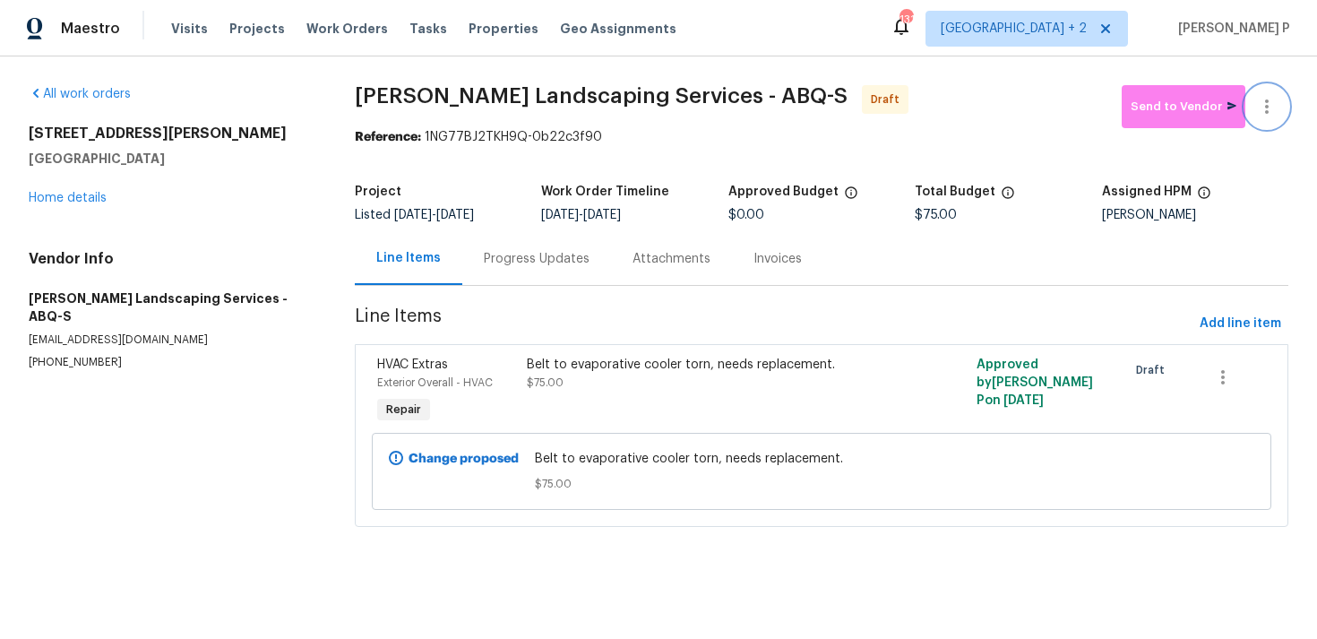
click at [1268, 88] on button "button" at bounding box center [1266, 106] width 43 height 43
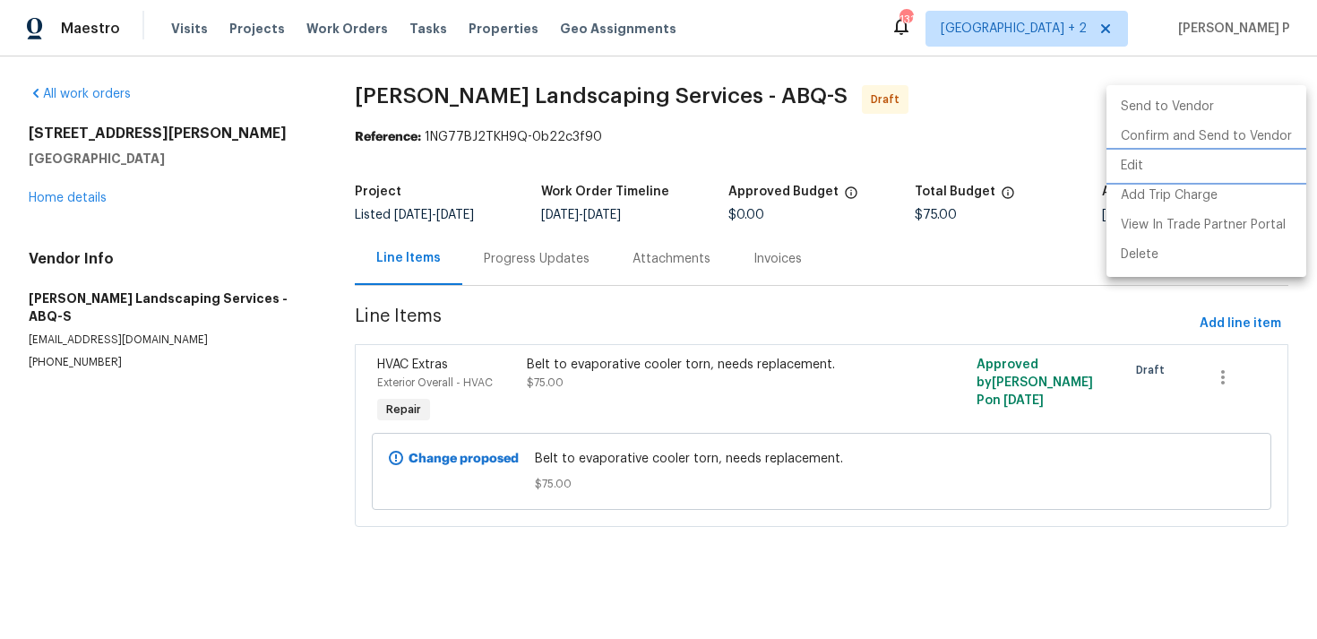
click at [1169, 157] on li "Edit" at bounding box center [1206, 166] width 200 height 30
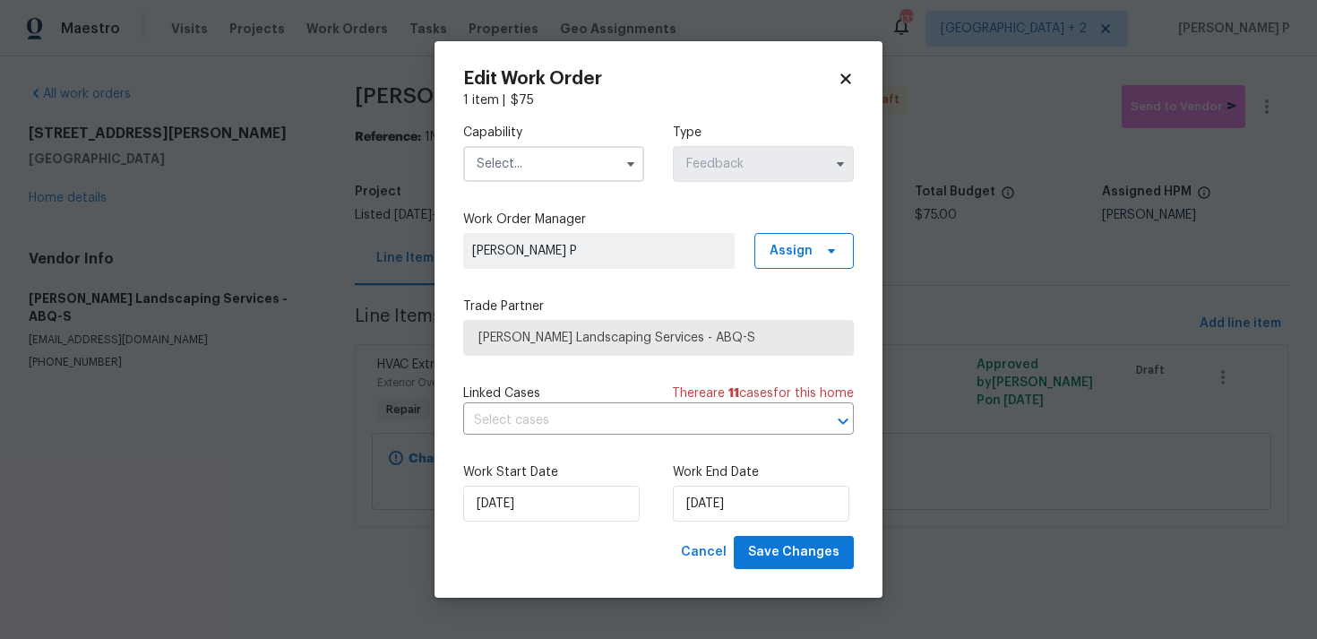
click at [549, 155] on input "text" at bounding box center [553, 164] width 181 height 36
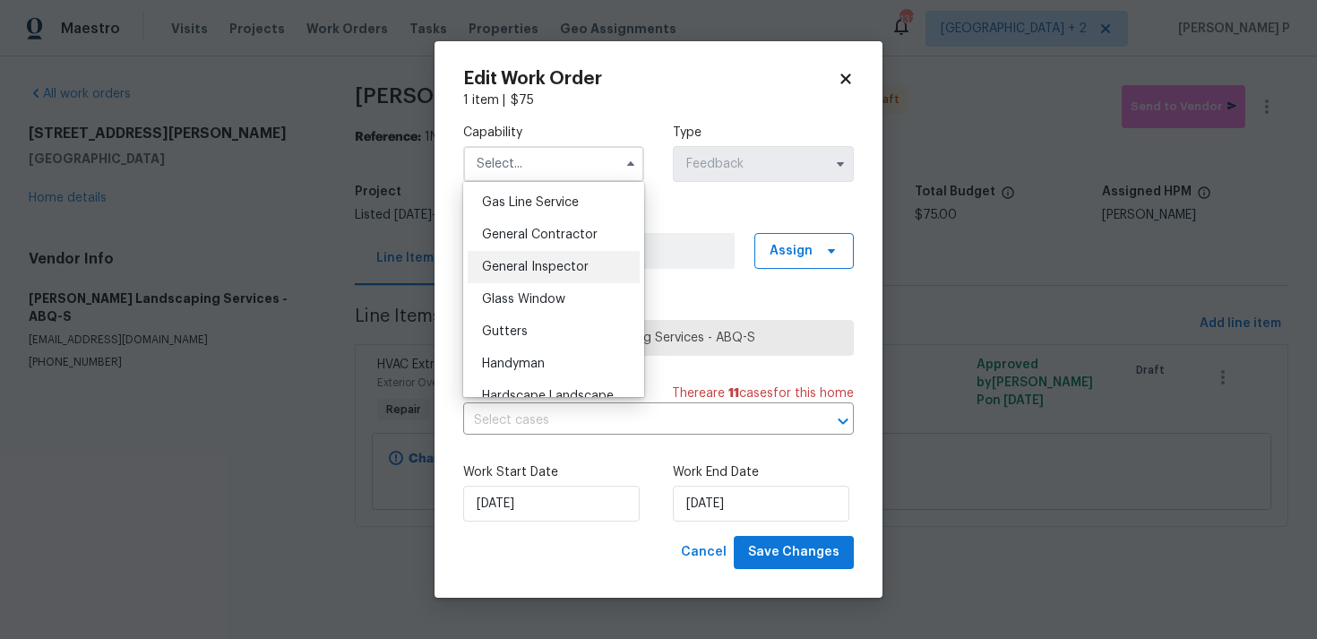
scroll to position [843, 0]
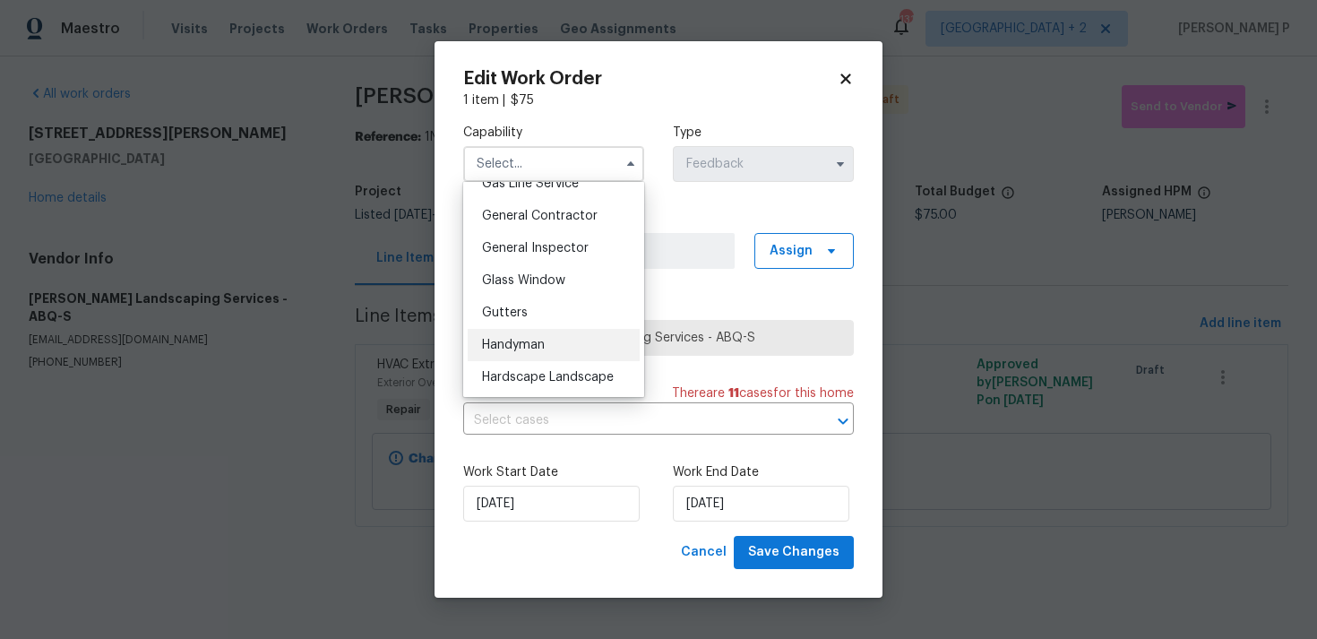
click at [510, 347] on span "Handyman" at bounding box center [513, 345] width 63 height 13
type input "Handyman"
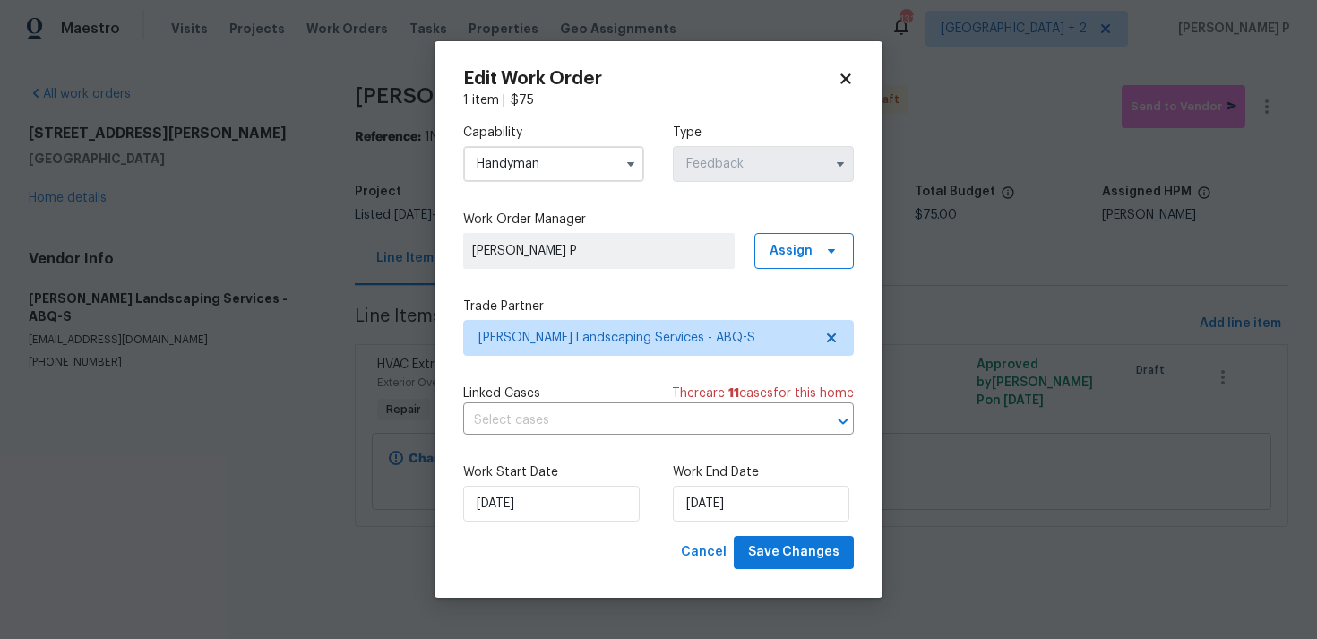
click at [787, 534] on div "Work Start Date 09/09/2025 Work End Date 11/09/2025" at bounding box center [658, 492] width 391 height 87
click at [793, 552] on span "Save Changes" at bounding box center [793, 552] width 91 height 22
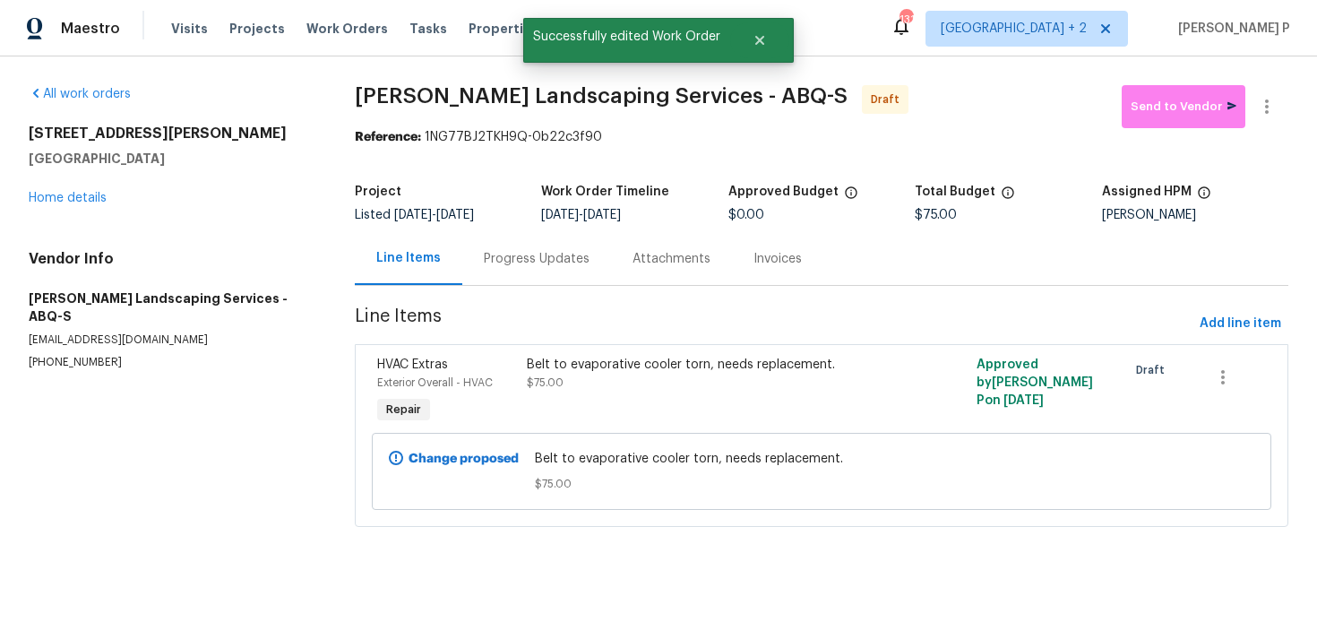
click at [563, 252] on div "Progress Updates" at bounding box center [537, 259] width 106 height 18
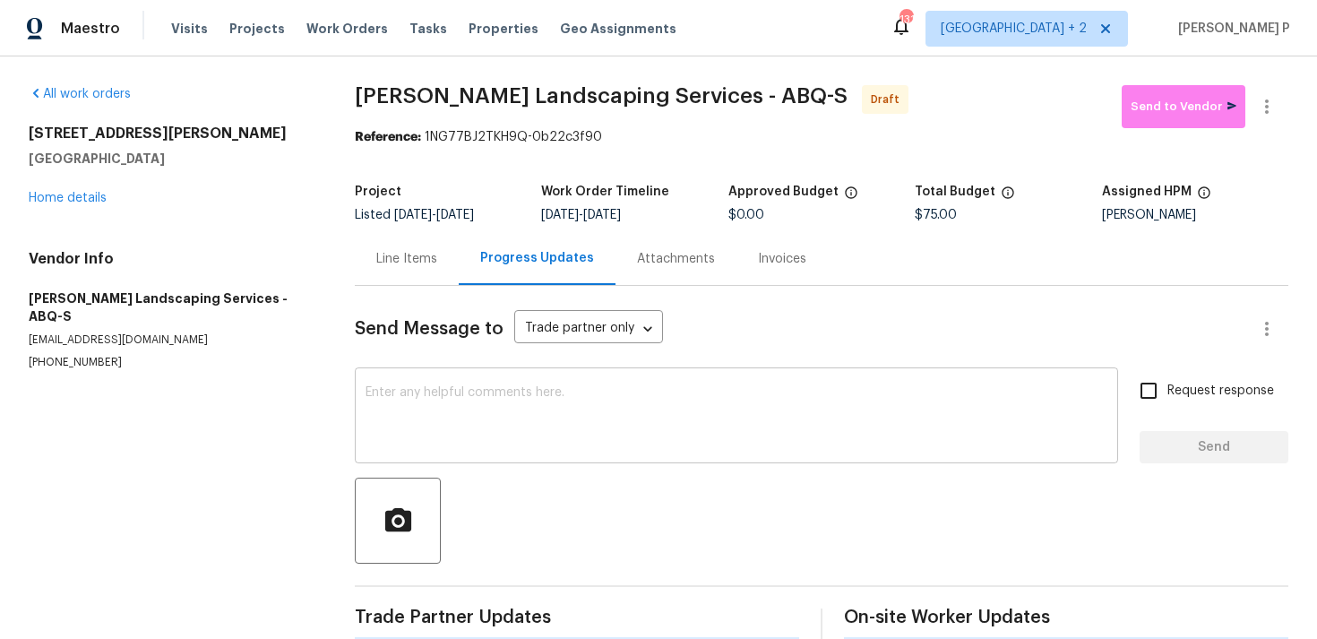
click at [531, 395] on textarea at bounding box center [736, 417] width 742 height 63
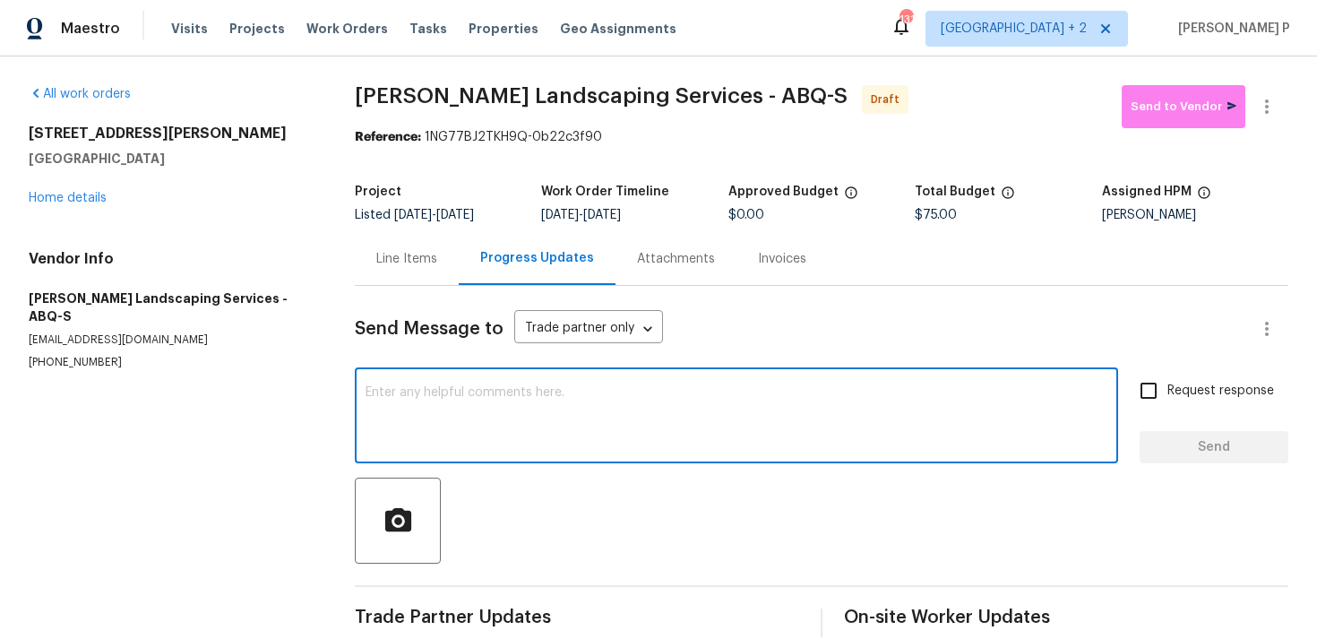
paste textarea "Hi, this is Ramyasri with Opendoor. I’m confirming you received the WO for the …"
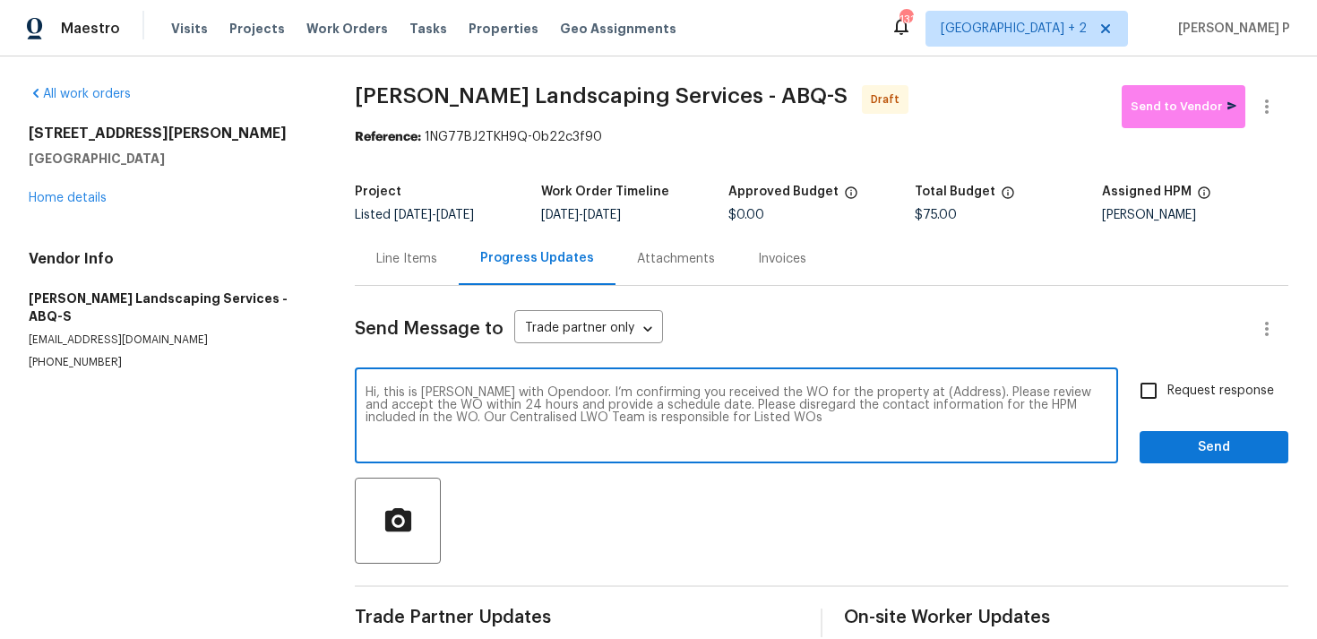
drag, startPoint x: 898, startPoint y: 391, endPoint x: 954, endPoint y: 393, distance: 55.6
click at [954, 393] on textarea "Hi, this is Ramyasri with Opendoor. I’m confirming you received the WO for the …" at bounding box center [736, 417] width 742 height 63
paste textarea "[STREET_ADDRESS][PERSON_NAME]"
type textarea "Hi, this is Ramyasri with Opendoor. I’m confirming you received the WO for the …"
click at [1144, 390] on input "Request response" at bounding box center [1149, 391] width 38 height 38
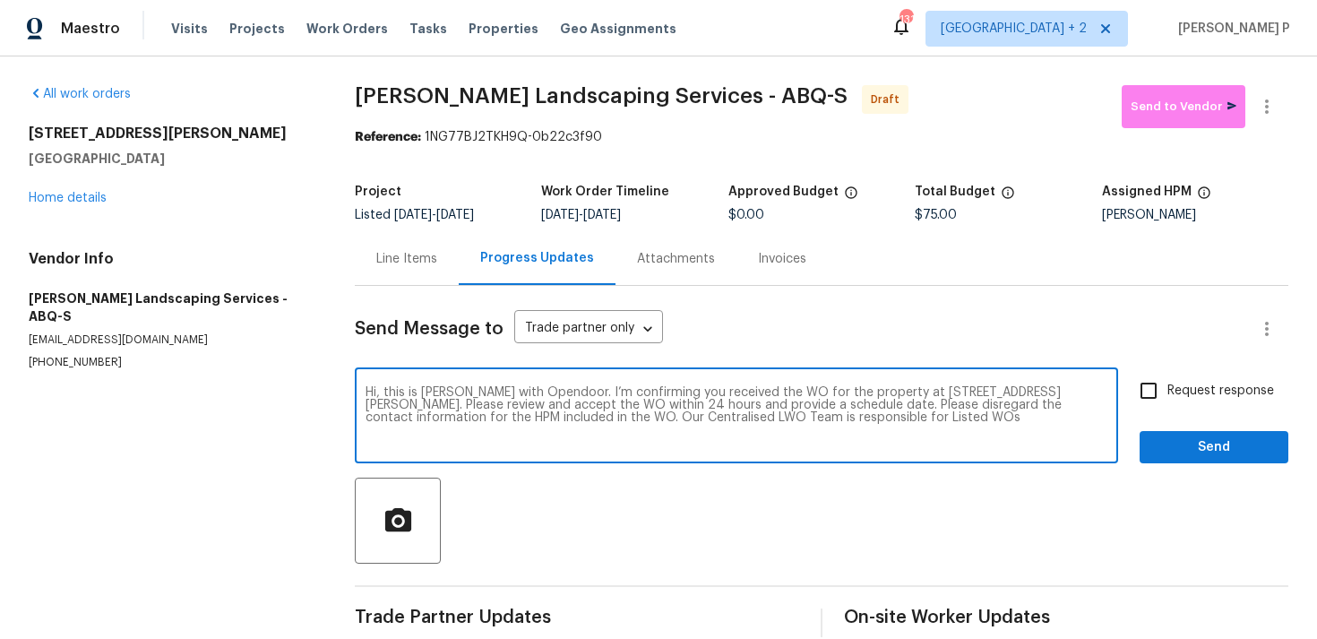
checkbox input "true"
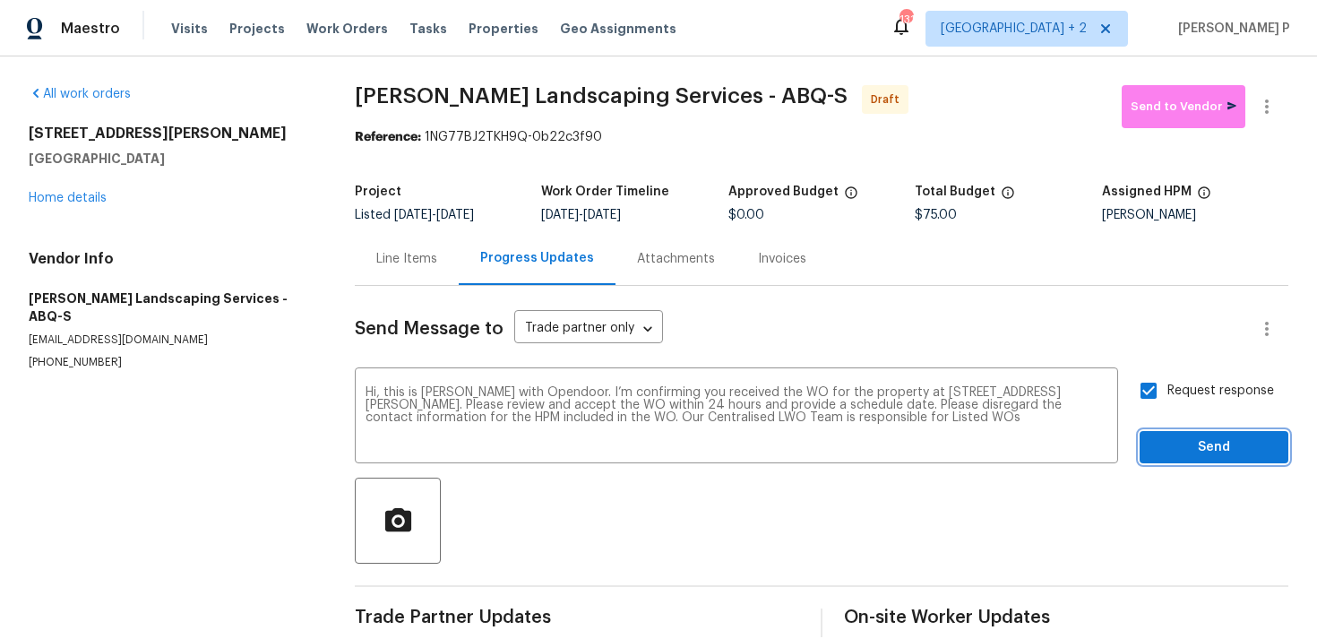
click at [1173, 445] on span "Send" at bounding box center [1214, 447] width 120 height 22
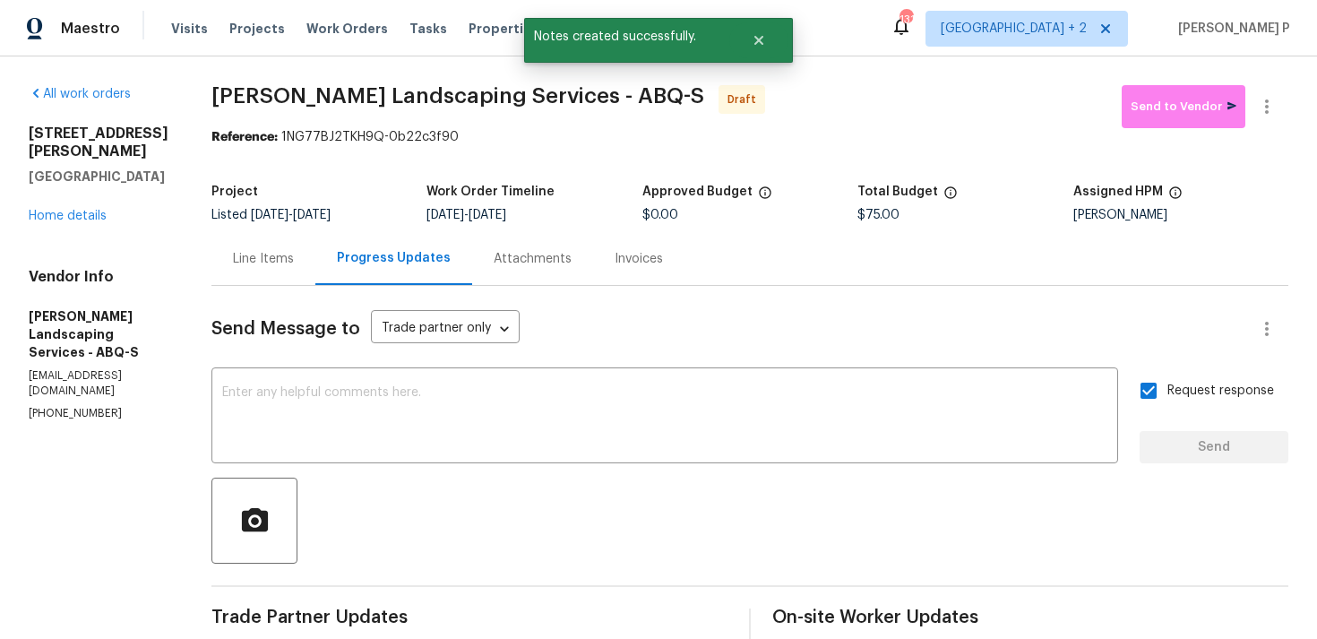
click at [691, 488] on div at bounding box center [749, 520] width 1077 height 86
click at [1272, 105] on icon "button" at bounding box center [1266, 106] width 21 height 21
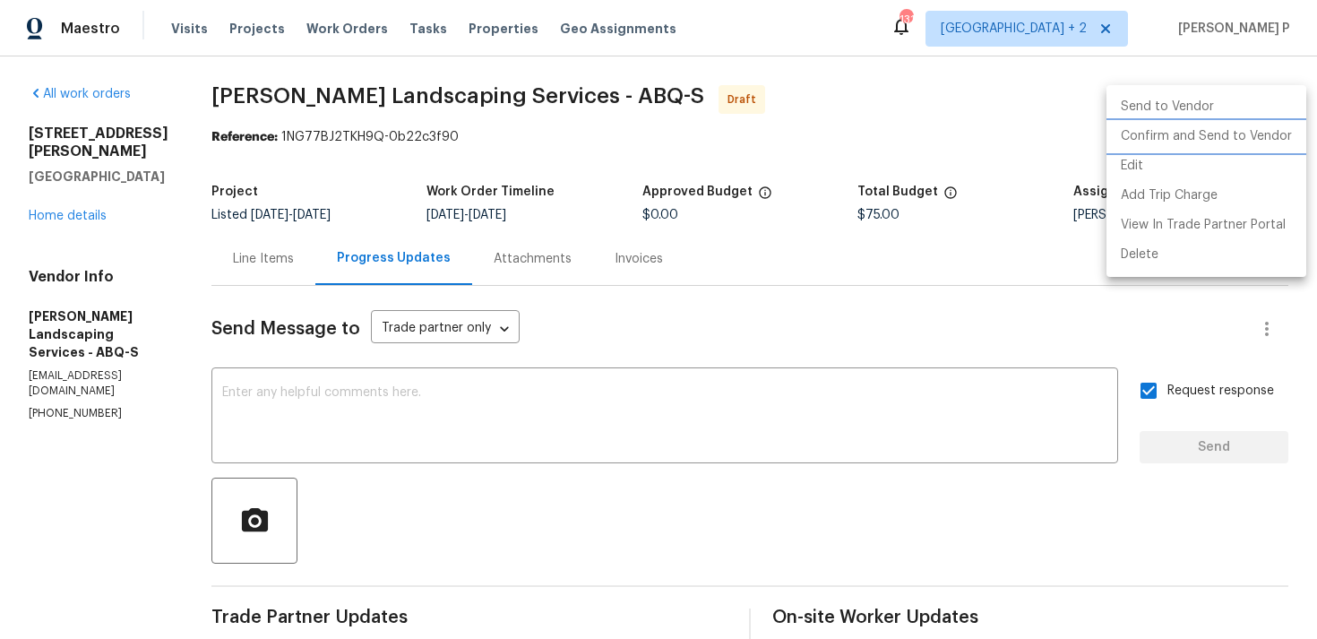
click at [1212, 133] on li "Confirm and Send to Vendor" at bounding box center [1206, 137] width 200 height 30
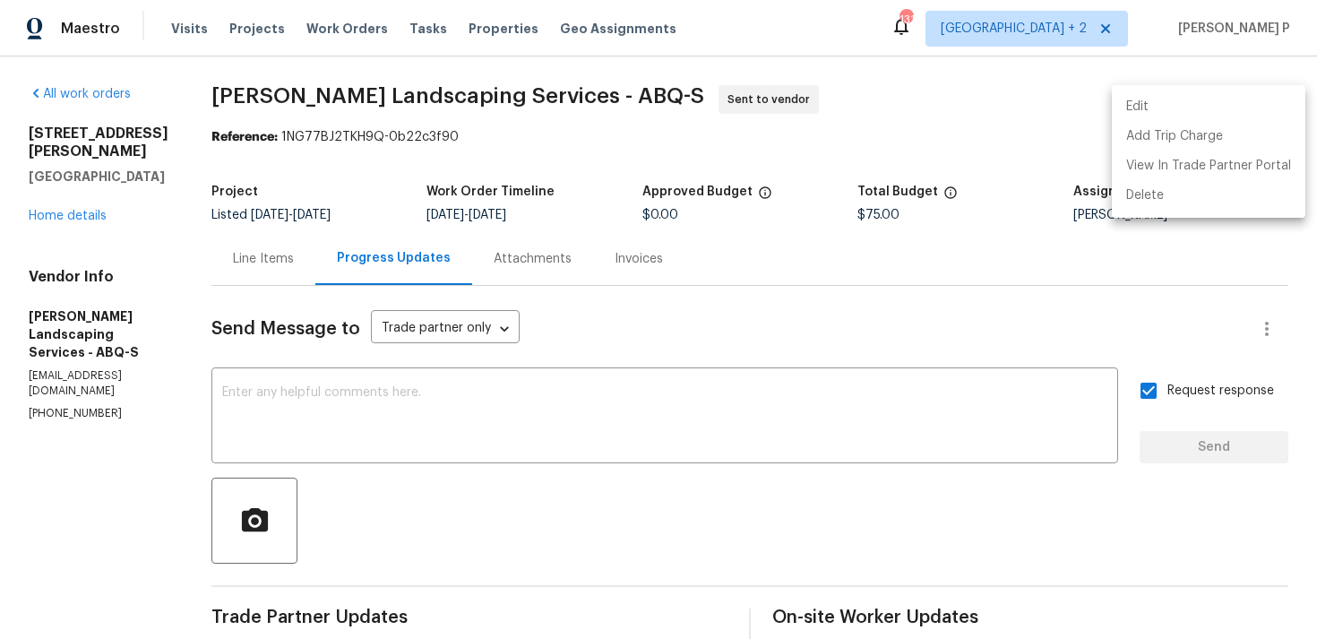
click at [440, 431] on div at bounding box center [658, 319] width 1317 height 639
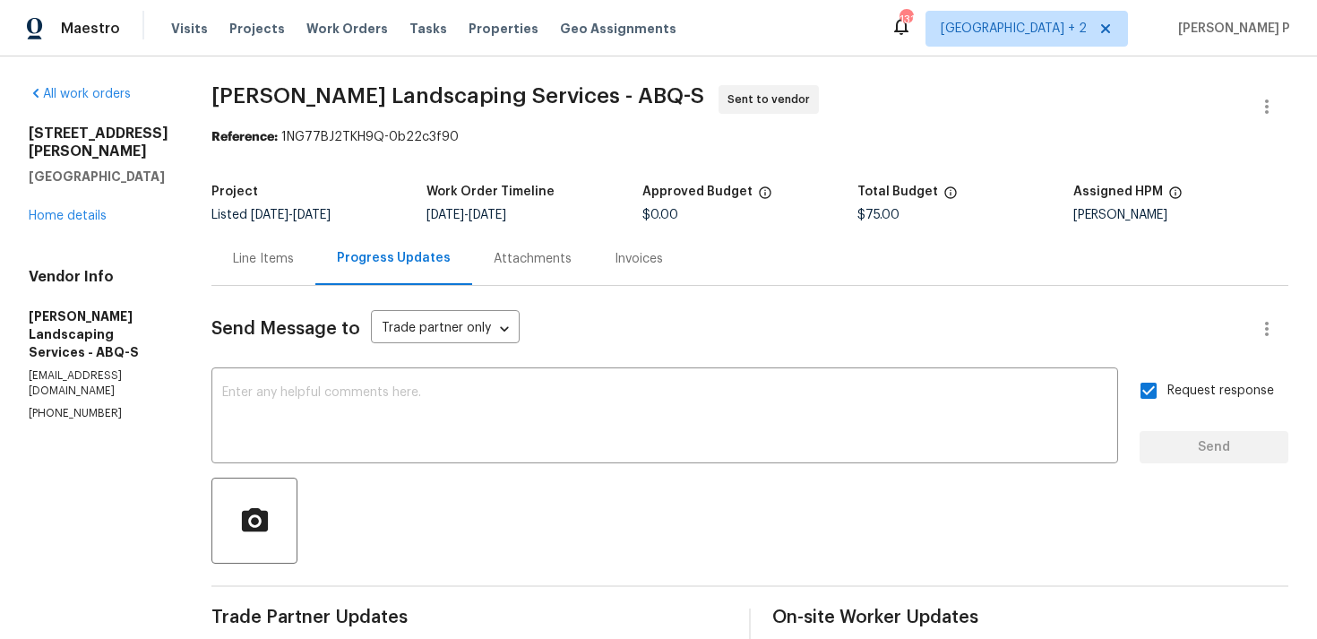
click at [440, 431] on textarea at bounding box center [664, 417] width 885 height 63
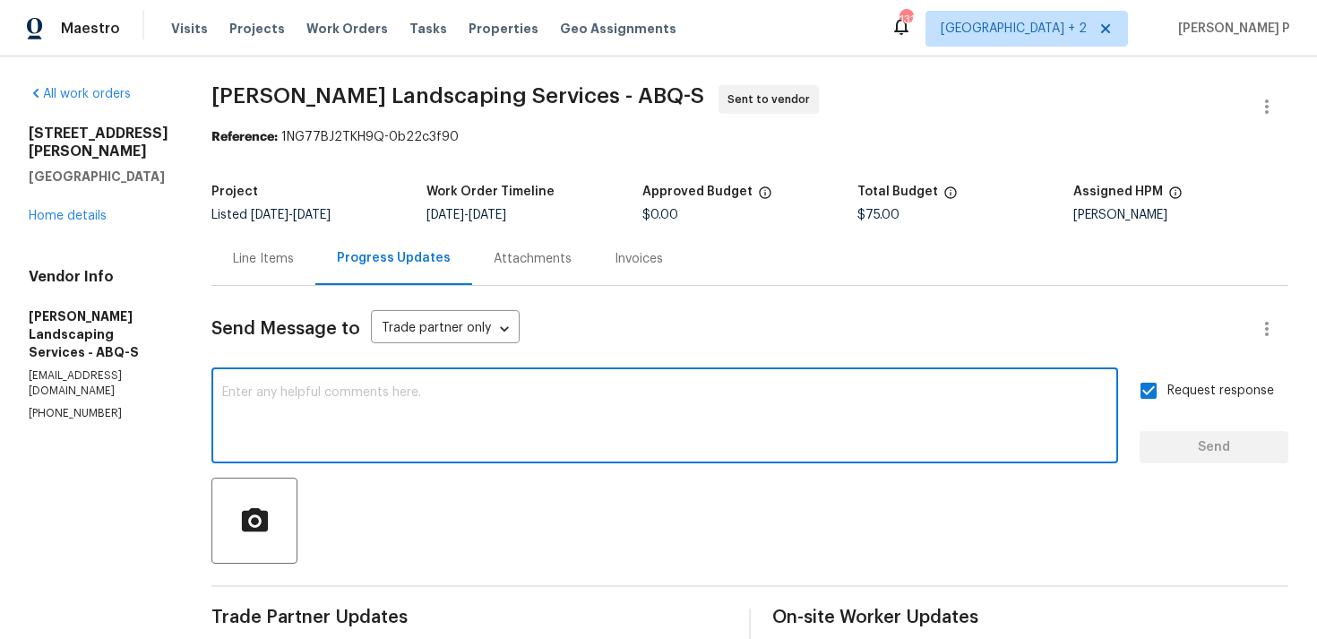
paste textarea "Attention All Work Orders must include before-photos (both close-up and wide-an…"
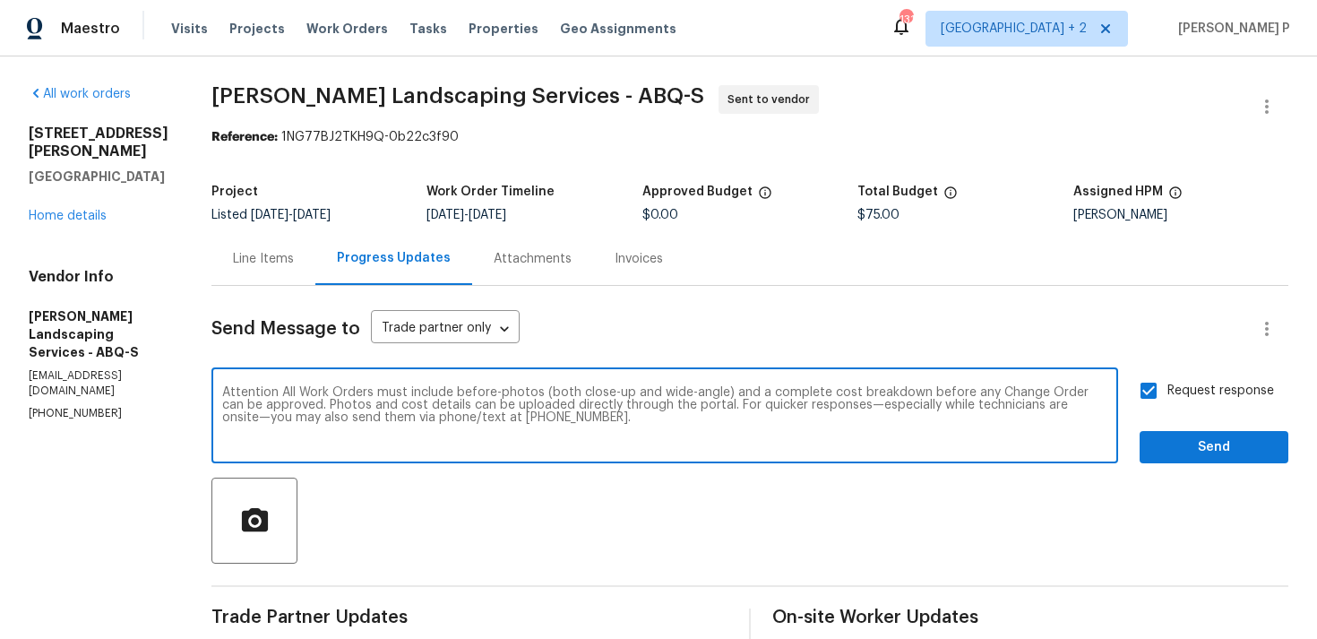
type textarea "Attention All Work Orders must include before-photos (both close-up and wide-an…"
click at [1182, 444] on span "Send" at bounding box center [1214, 447] width 120 height 22
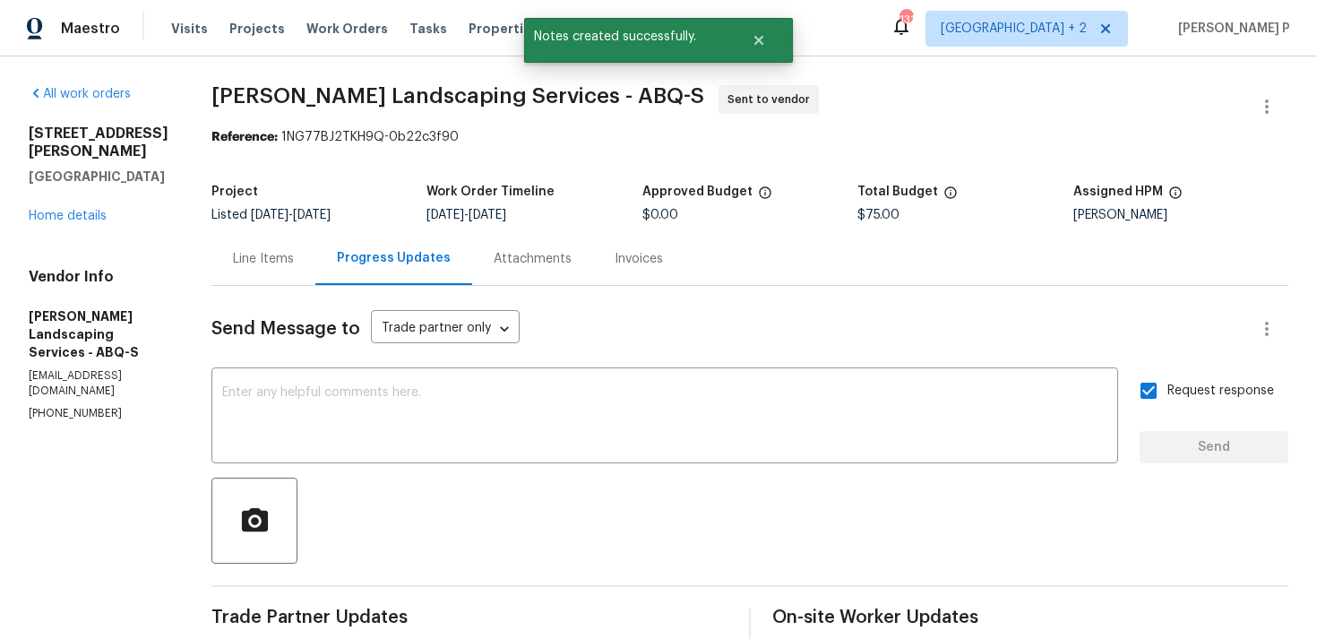
click at [477, 472] on div "Send Message to Trade partner only Trade partner only ​ x ​ Request response Se…" at bounding box center [749, 603] width 1077 height 634
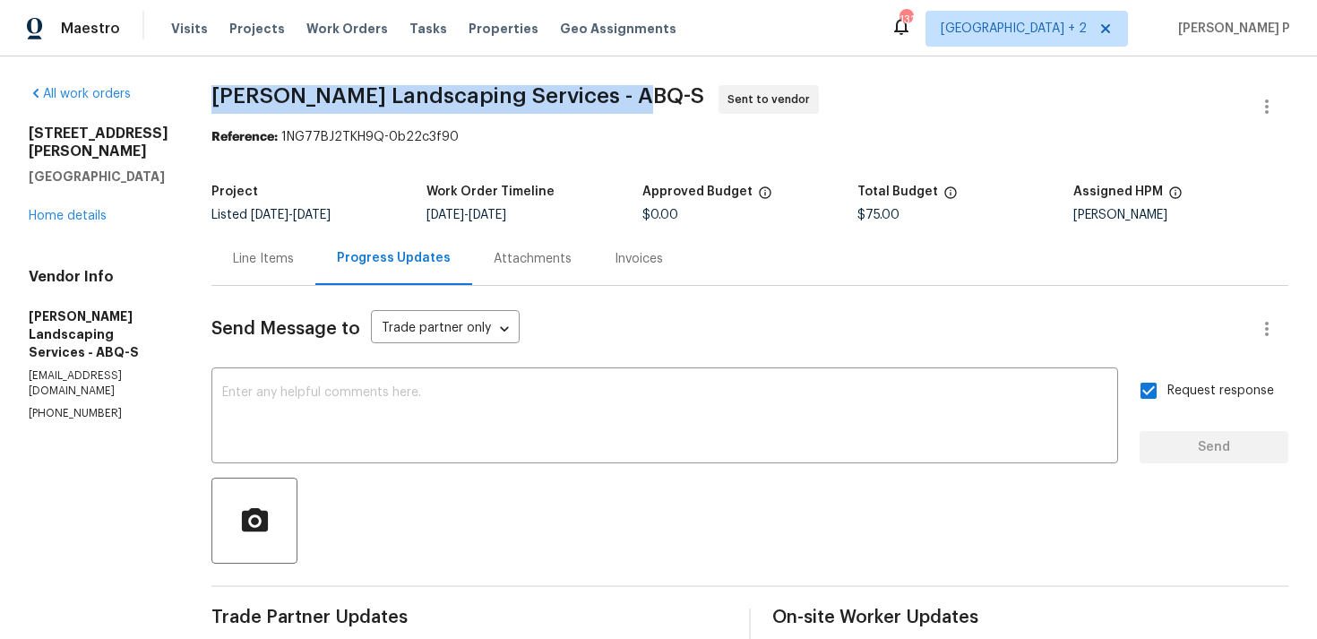
drag, startPoint x: 250, startPoint y: 92, endPoint x: 671, endPoint y: 92, distance: 421.0
click at [671, 92] on div "All work orders 930 Madeira Dr SE Albuquerque, NM 87108 Home details Vendor Inf…" at bounding box center [658, 502] width 1317 height 892
copy span "[PERSON_NAME] Landscaping Services - ABQ-S"
click at [368, 161] on section "Rodriguez Landscaping Services - ABQ-S Sent to vendor Reference: 1NG77BJ2TKH9Q-…" at bounding box center [749, 502] width 1077 height 835
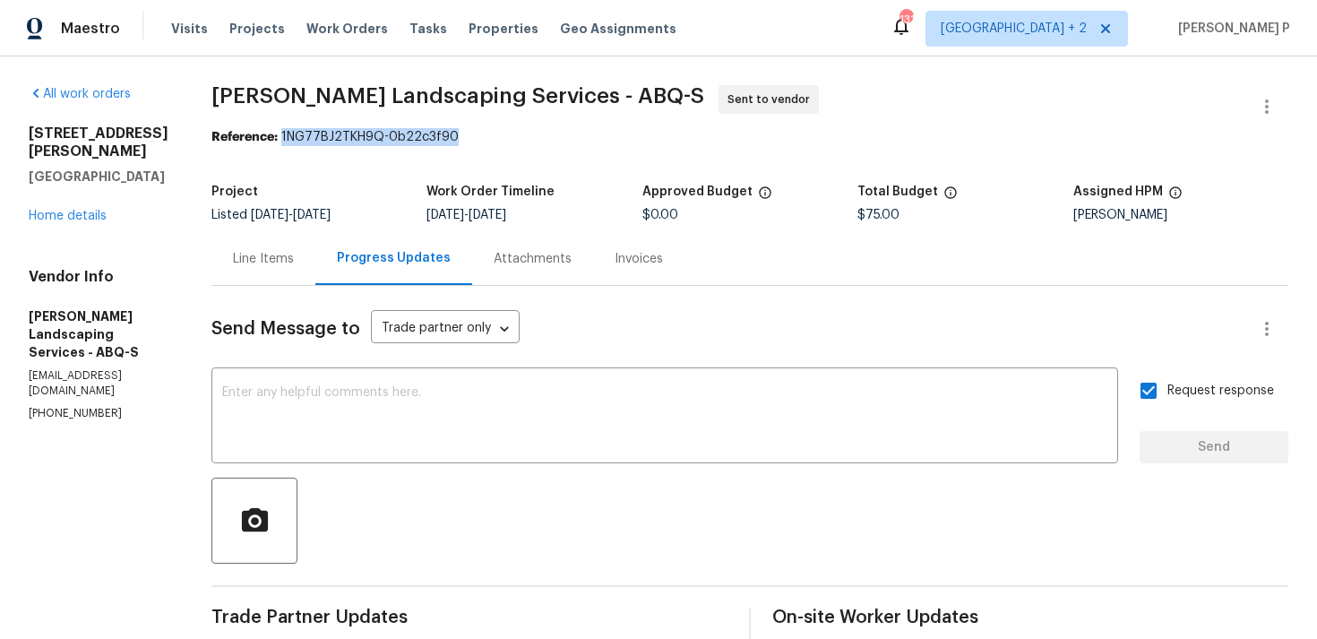
drag, startPoint x: 325, startPoint y: 135, endPoint x: 587, endPoint y: 135, distance: 261.6
click at [586, 135] on div "Reference: 1NG77BJ2TKH9Q-0b22c3f90" at bounding box center [749, 137] width 1077 height 18
copy div "1NG77BJ2TKH9Q-0b22c3f90"
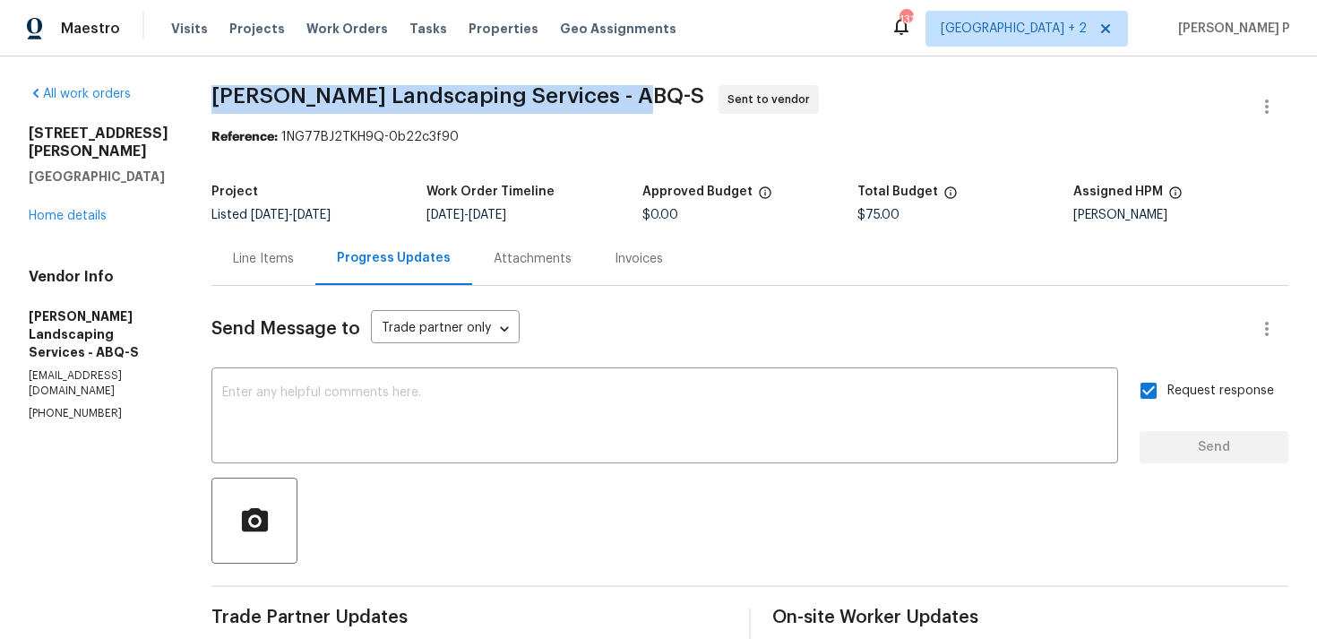
drag, startPoint x: 239, startPoint y: 102, endPoint x: 673, endPoint y: 105, distance: 433.6
click at [673, 105] on div "All work orders 930 Madeira Dr SE Albuquerque, NM 87108 Home details Vendor Inf…" at bounding box center [658, 502] width 1317 height 892
copy span "[PERSON_NAME] Landscaping Services - ABQ-S"
click at [294, 250] on div "Line Items" at bounding box center [263, 259] width 61 height 18
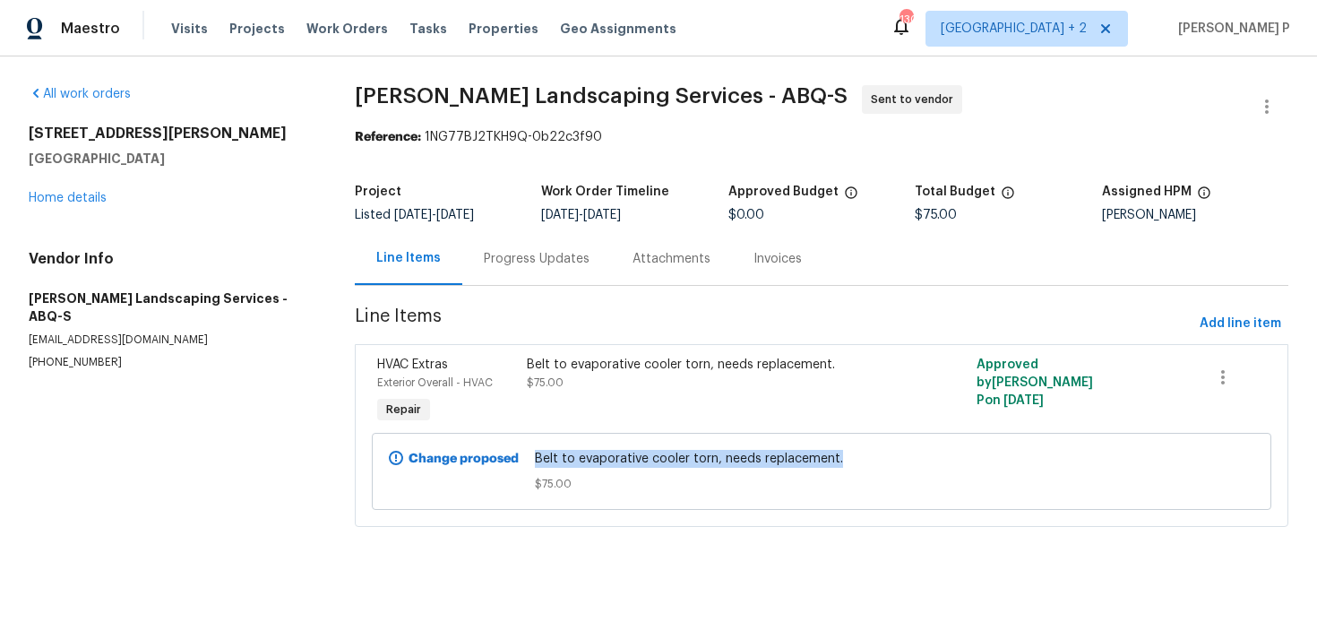
drag, startPoint x: 536, startPoint y: 460, endPoint x: 847, endPoint y: 451, distance: 311.8
click at [847, 451] on span "Belt to evaporative cooler torn, needs replacement." at bounding box center [821, 459] width 573 height 18
copy span "Belt to evaporative cooler torn, needs replacement."
